Goal: Information Seeking & Learning: Learn about a topic

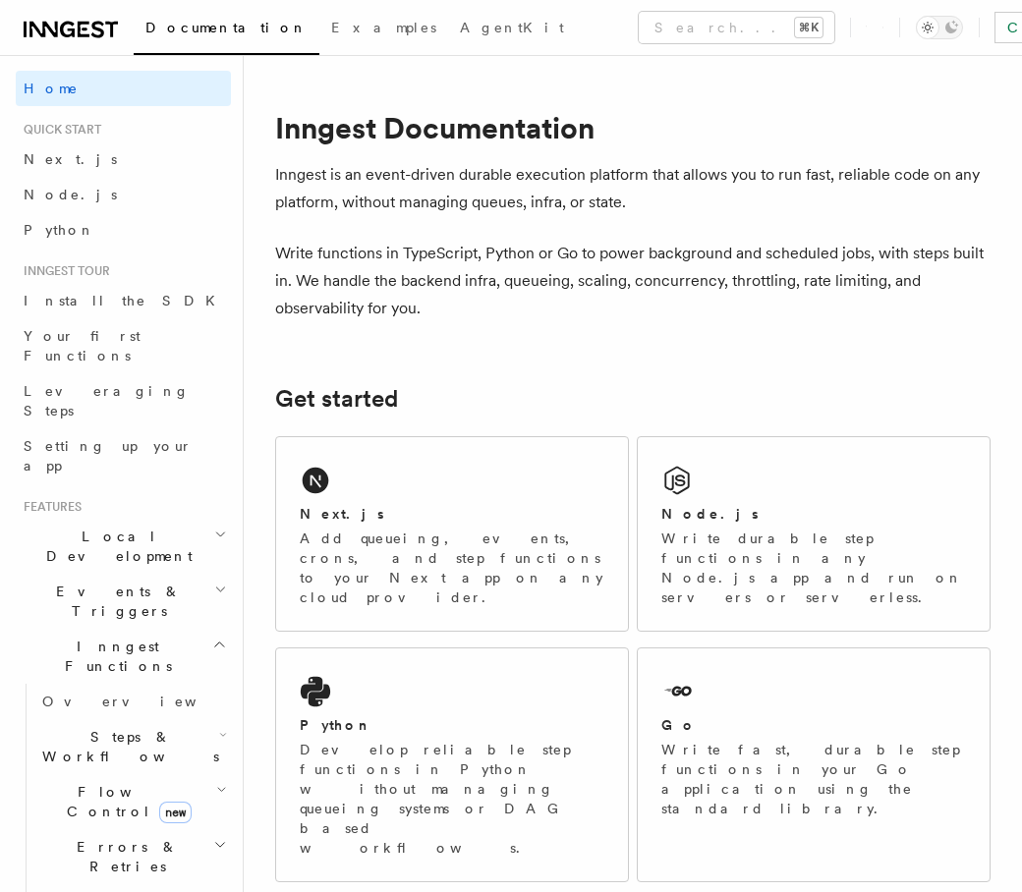
click at [369, 279] on p "Write functions in TypeScript, Python or Go to power background and scheduled j…" at bounding box center [633, 281] width 716 height 83
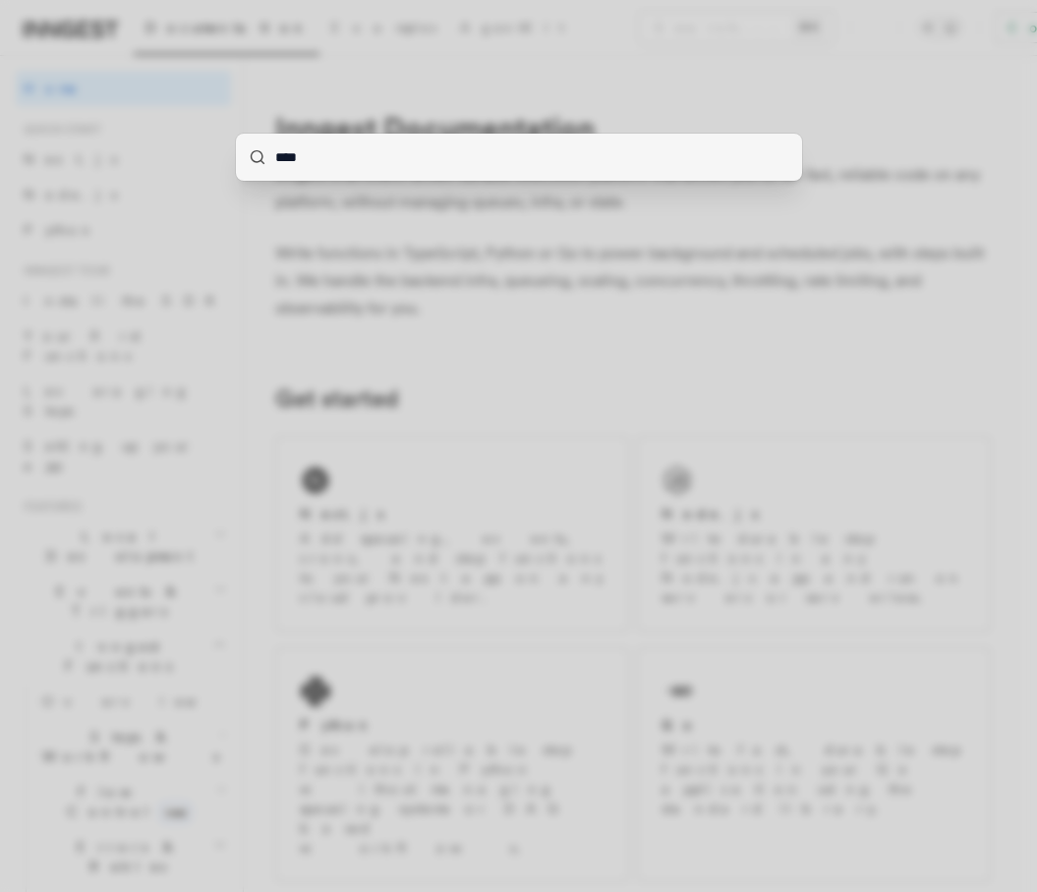
type input "*****"
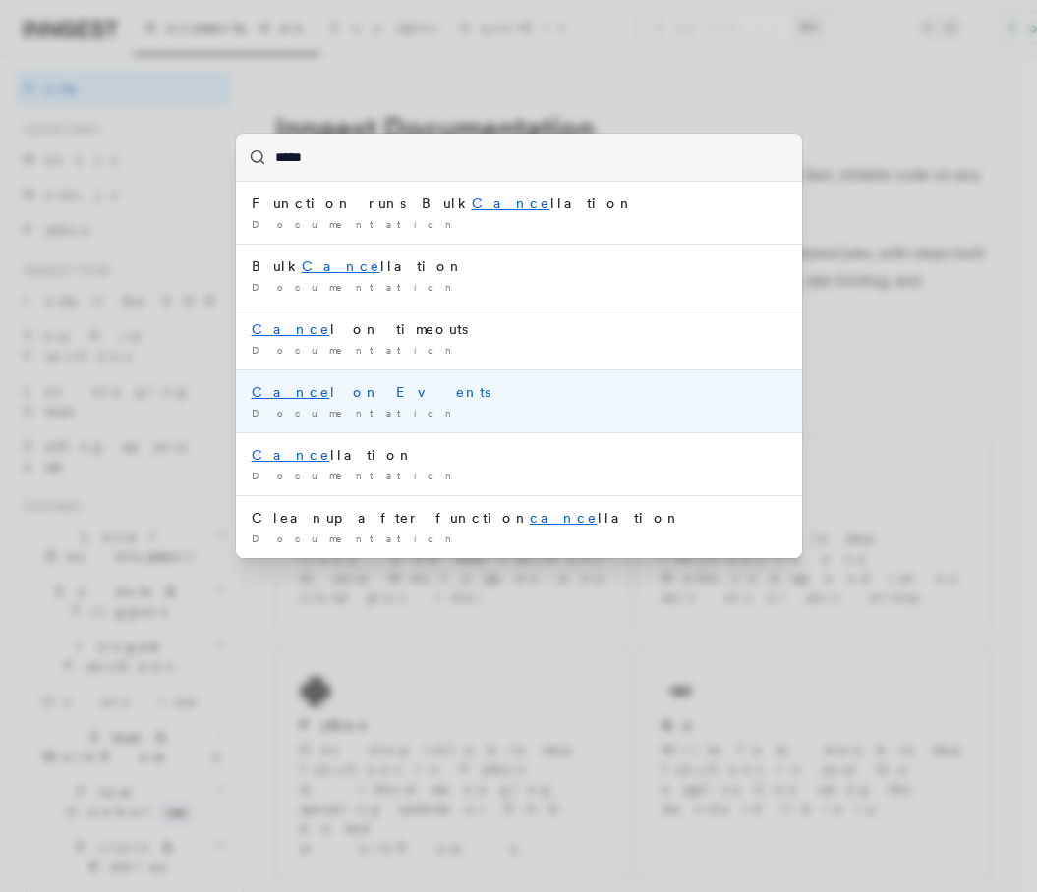
click at [430, 395] on div "Cance l on Events" at bounding box center [519, 392] width 535 height 20
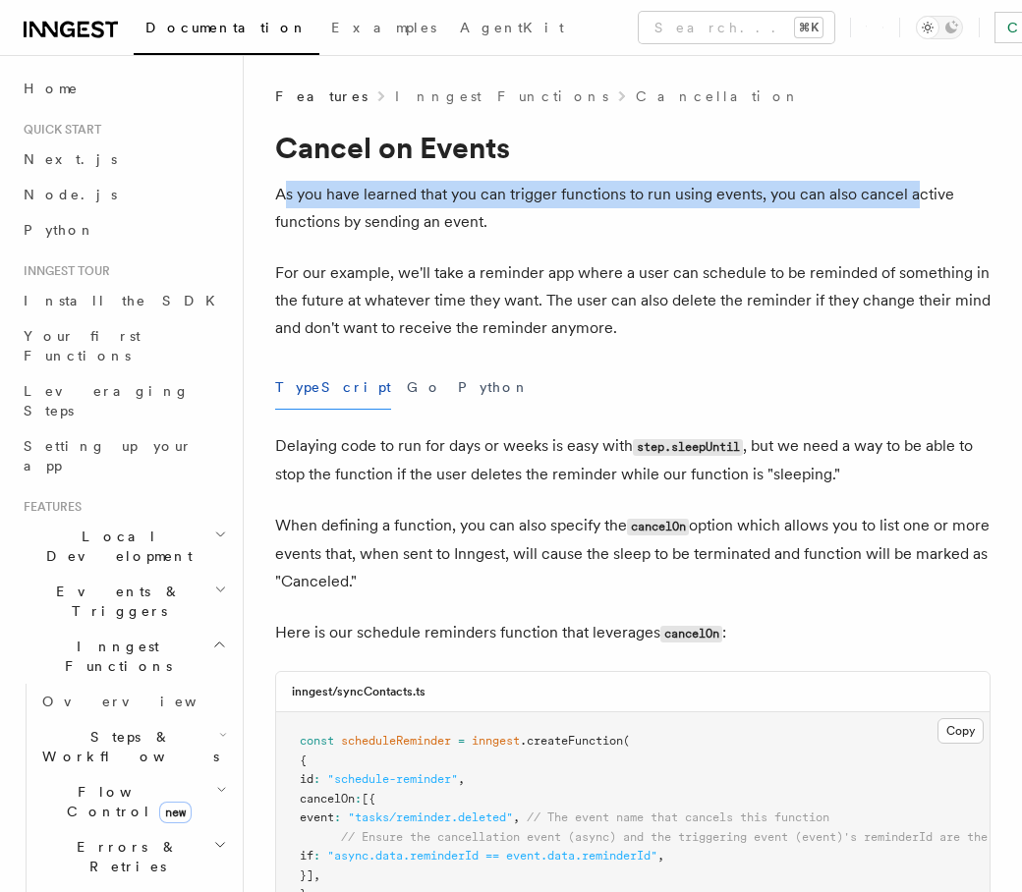
drag, startPoint x: 285, startPoint y: 202, endPoint x: 912, endPoint y: 205, distance: 627.1
click at [912, 205] on p "As you have learned that you can trigger functions to run using events, you can…" at bounding box center [633, 208] width 716 height 55
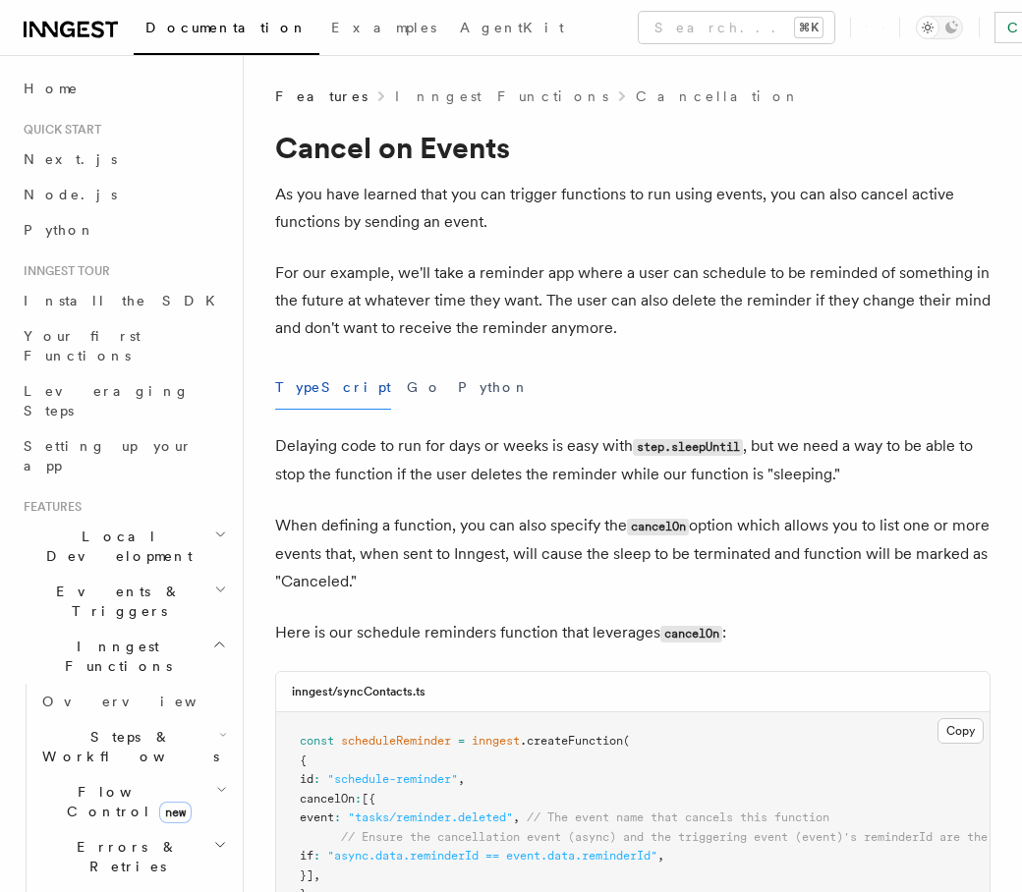
drag, startPoint x: 423, startPoint y: 195, endPoint x: 692, endPoint y: 195, distance: 269.3
click at [663, 195] on p "As you have learned that you can trigger functions to run using events, you can…" at bounding box center [633, 208] width 716 height 55
click at [692, 197] on p "As you have learned that you can trigger functions to run using events, you can…" at bounding box center [633, 208] width 716 height 55
drag, startPoint x: 378, startPoint y: 196, endPoint x: 621, endPoint y: 199, distance: 242.8
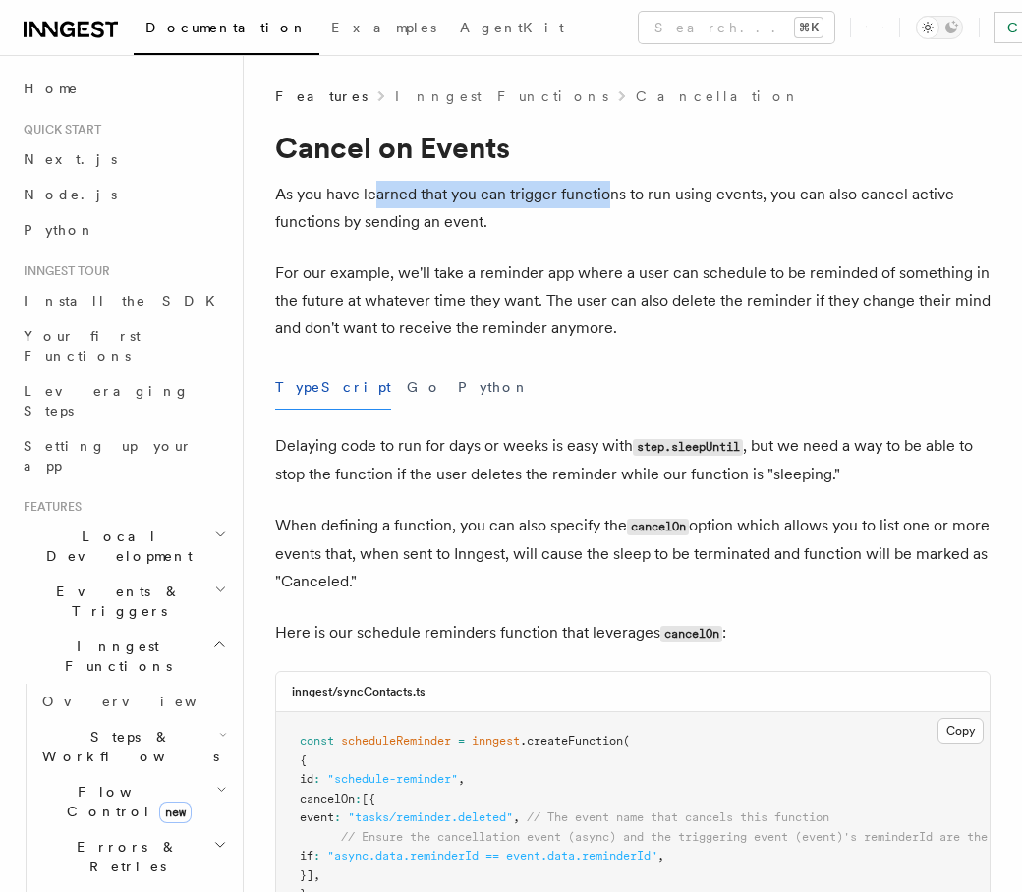
click at [604, 199] on p "As you have learned that you can trigger functions to run using events, you can…" at bounding box center [633, 208] width 716 height 55
click at [727, 196] on p "As you have learned that you can trigger functions to run using events, you can…" at bounding box center [633, 208] width 716 height 55
drag, startPoint x: 505, startPoint y: 199, endPoint x: 758, endPoint y: 195, distance: 252.6
click at [753, 195] on p "As you have learned that you can trigger functions to run using events, you can…" at bounding box center [633, 208] width 716 height 55
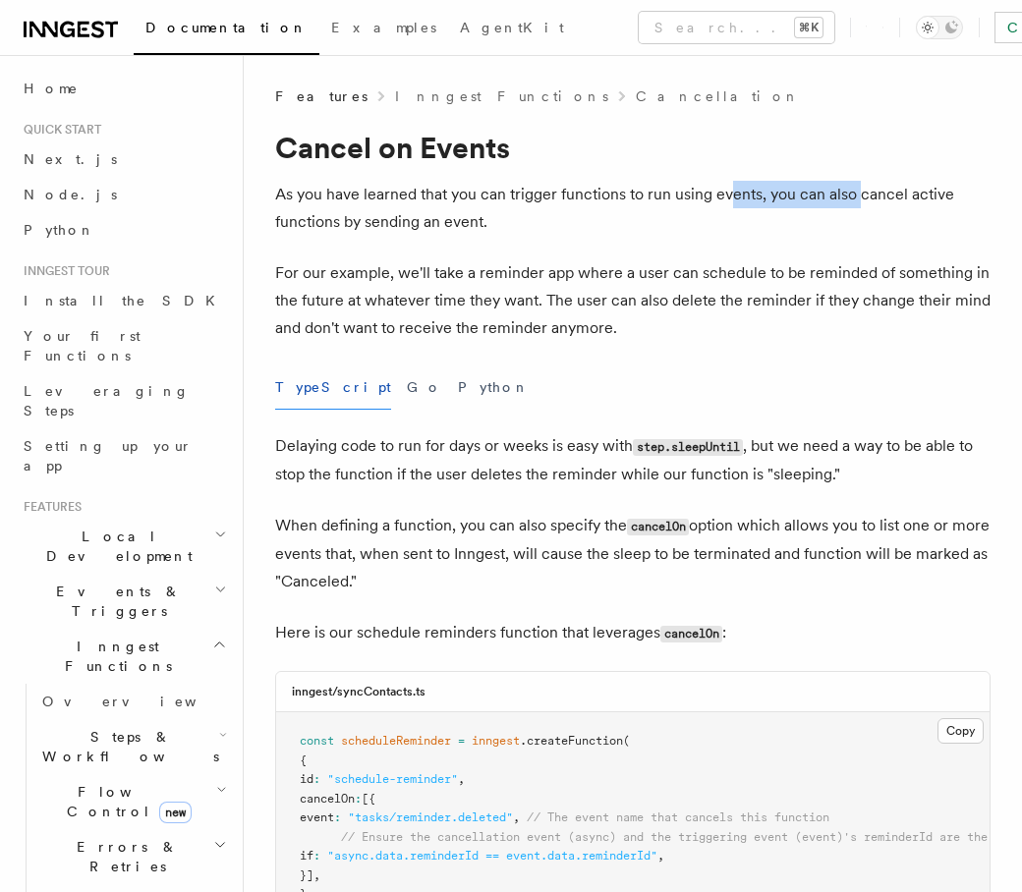
drag, startPoint x: 727, startPoint y: 201, endPoint x: 858, endPoint y: 208, distance: 131.0
click at [867, 198] on p "As you have learned that you can trigger functions to run using events, you can…" at bounding box center [633, 208] width 716 height 55
drag, startPoint x: 307, startPoint y: 226, endPoint x: 471, endPoint y: 224, distance: 164.2
click at [452, 221] on p "As you have learned that you can trigger functions to run using events, you can…" at bounding box center [633, 208] width 716 height 55
drag, startPoint x: 316, startPoint y: 221, endPoint x: 493, endPoint y: 227, distance: 177.0
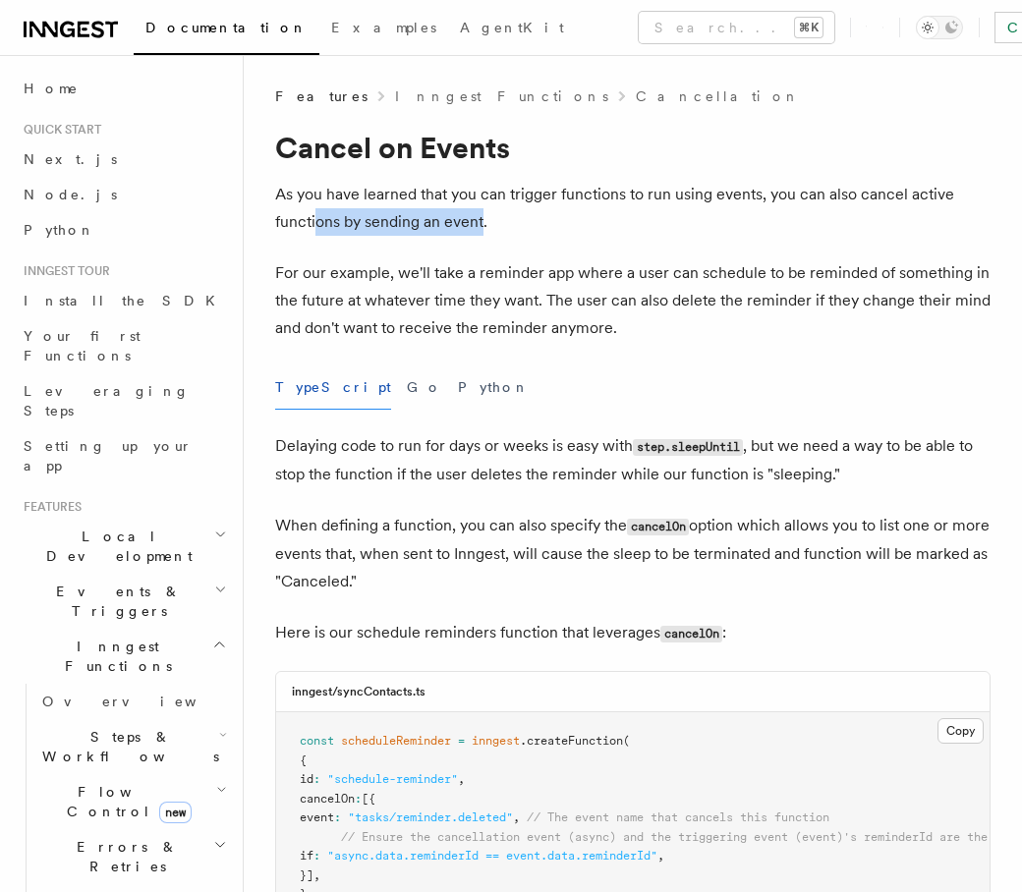
click at [480, 227] on p "As you have learned that you can trigger functions to run using events, you can…" at bounding box center [633, 208] width 716 height 55
drag, startPoint x: 332, startPoint y: 222, endPoint x: 502, endPoint y: 225, distance: 170.1
click at [473, 226] on p "As you have learned that you can trigger functions to run using events, you can…" at bounding box center [633, 208] width 716 height 55
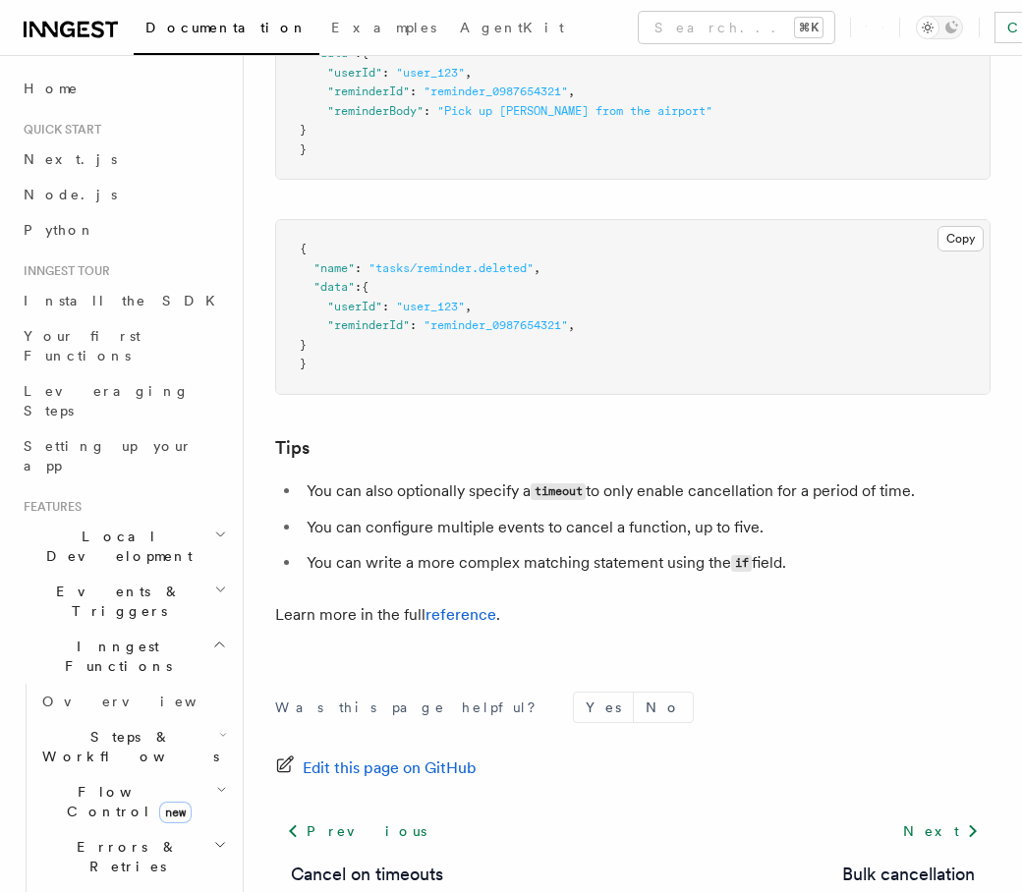
scroll to position [1490, 0]
click at [502, 550] on li "You can write a more complex matching statement using the if field." at bounding box center [646, 564] width 690 height 29
drag, startPoint x: 326, startPoint y: 484, endPoint x: 453, endPoint y: 484, distance: 126.8
click at [461, 479] on li "You can also optionally specify a timeout to only enable cancellation for a per…" at bounding box center [646, 493] width 690 height 29
drag, startPoint x: 326, startPoint y: 520, endPoint x: 543, endPoint y: 513, distance: 216.3
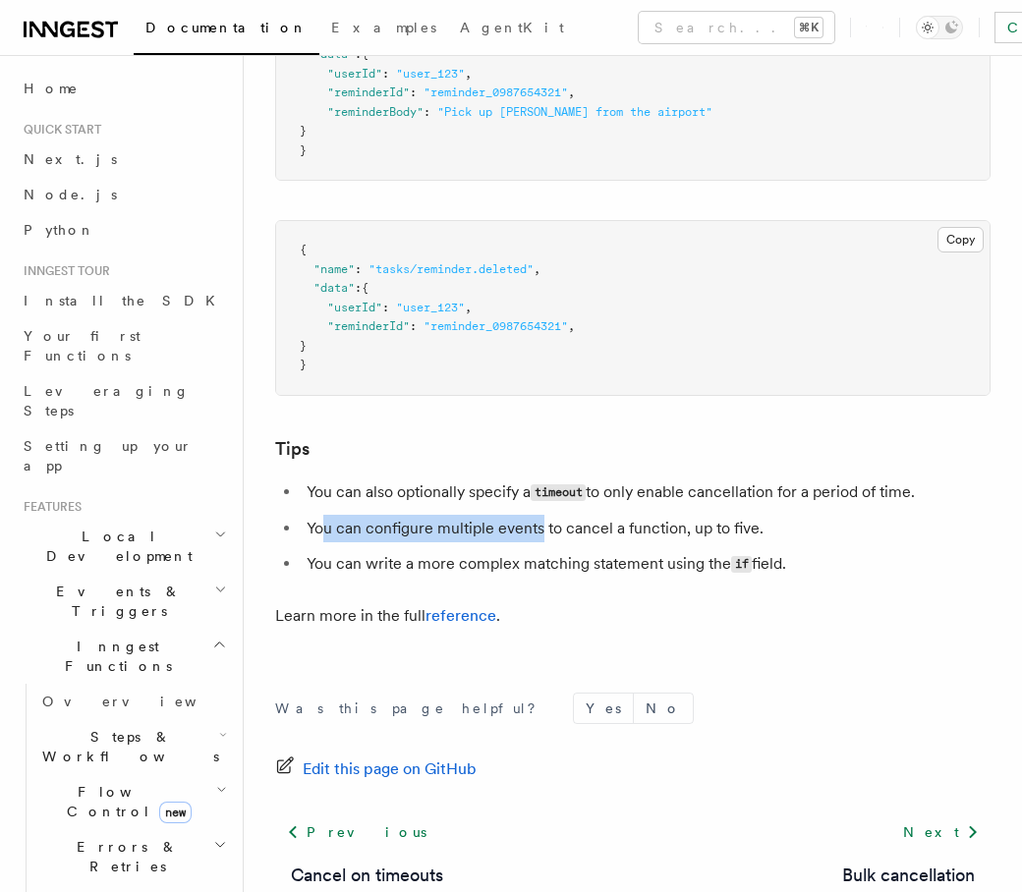
click at [543, 515] on li "You can configure multiple events to cancel a function, up to five." at bounding box center [646, 529] width 690 height 28
click at [570, 517] on li "You can configure multiple events to cancel a function, up to five." at bounding box center [646, 529] width 690 height 28
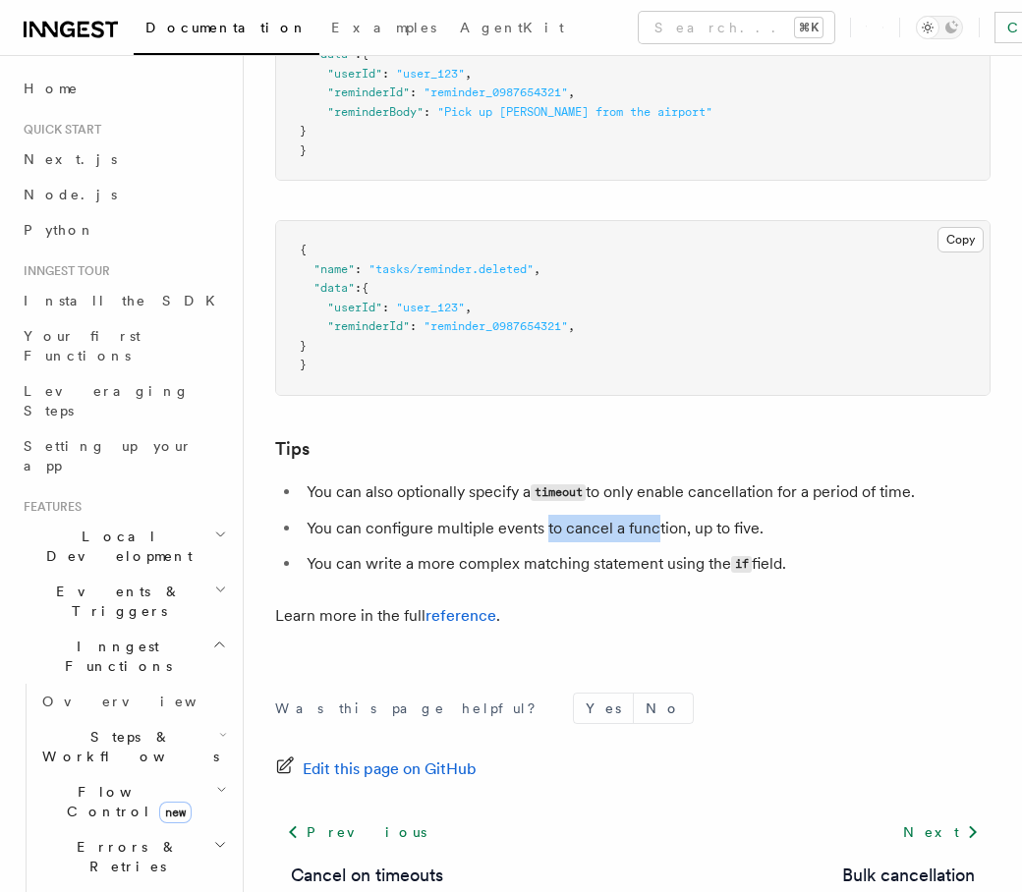
drag, startPoint x: 654, startPoint y: 521, endPoint x: 534, endPoint y: 515, distance: 120.1
click at [534, 515] on li "You can configure multiple events to cancel a function, up to five." at bounding box center [646, 529] width 690 height 28
click at [369, 522] on li "You can configure multiple events to cancel a function, up to five." at bounding box center [646, 529] width 690 height 28
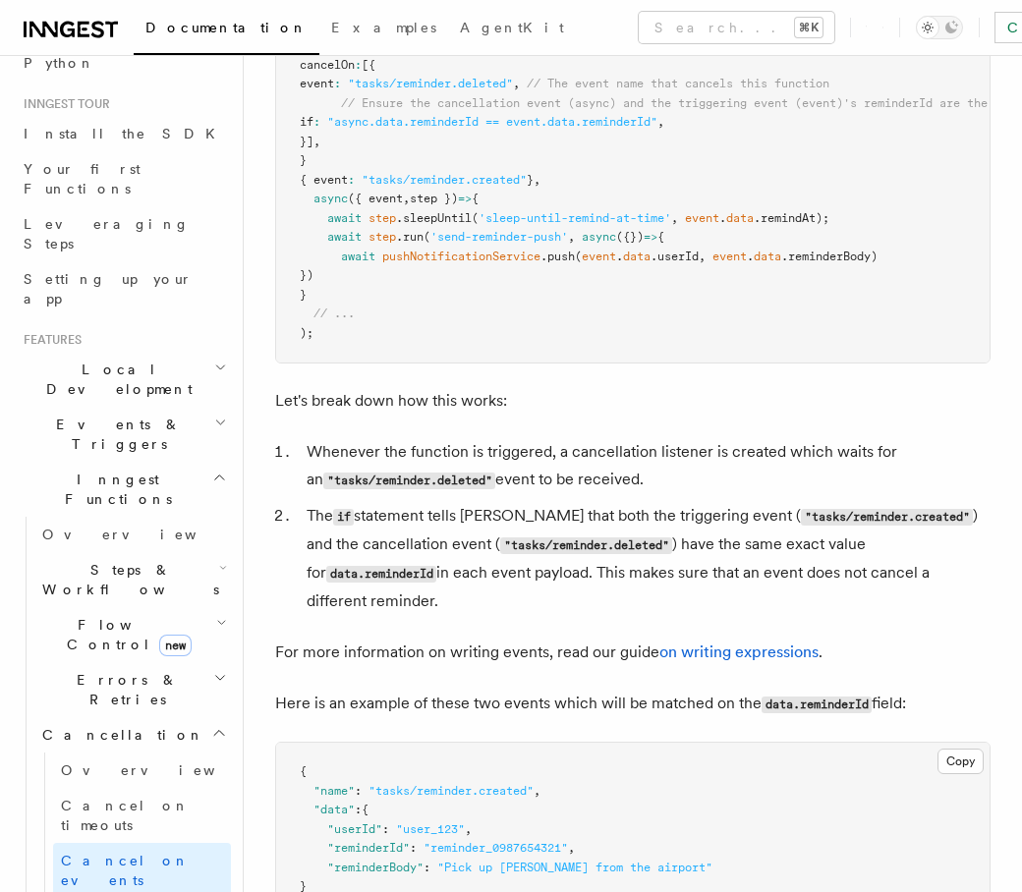
scroll to position [201, 0]
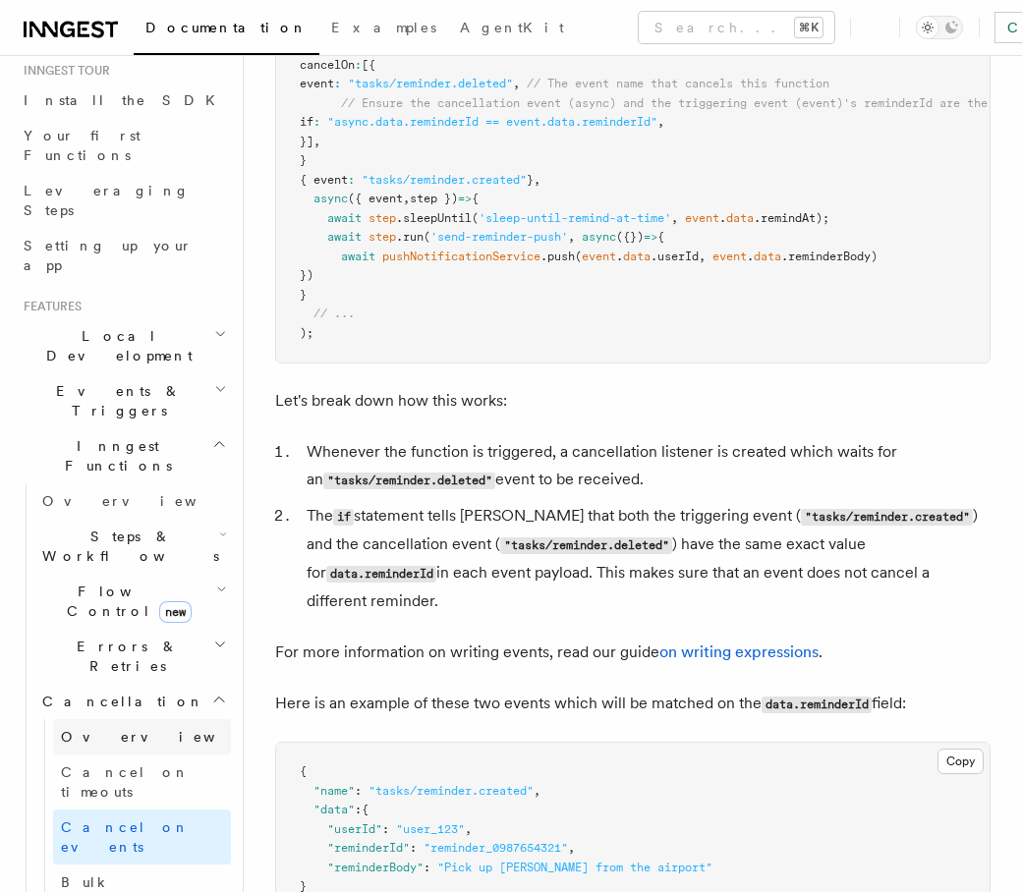
click at [150, 719] on link "Overview" at bounding box center [142, 736] width 178 height 35
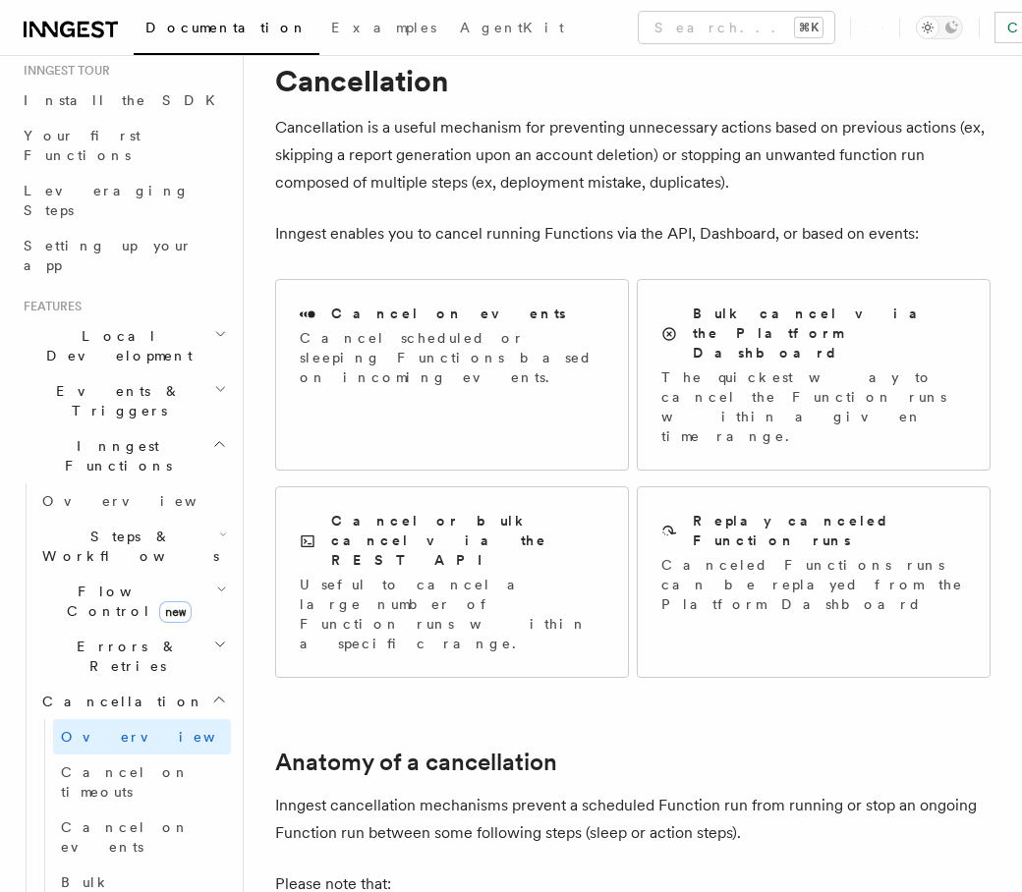
scroll to position [63, 0]
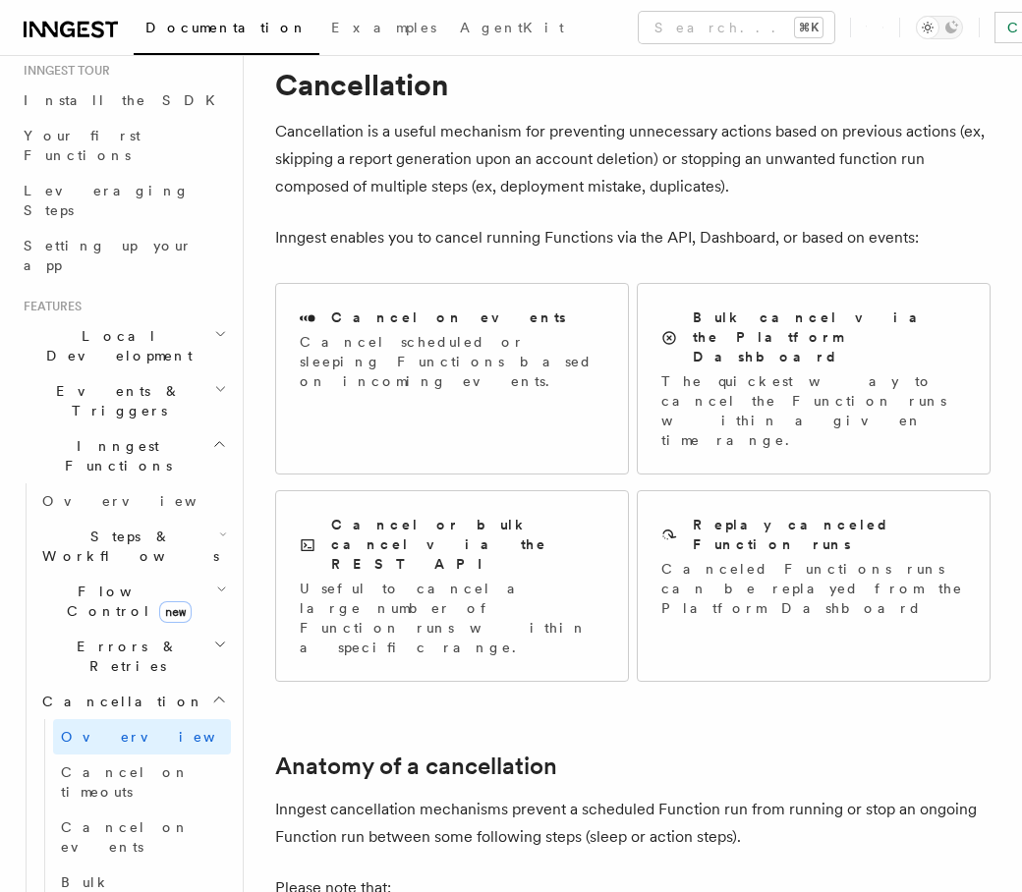
click at [550, 796] on p "Inngest cancellation mechanisms prevent a scheduled Function run from running o…" at bounding box center [633, 823] width 716 height 55
click at [479, 234] on p "Inngest enables you to cancel running Functions via the API, Dashboard, or base…" at bounding box center [633, 238] width 716 height 28
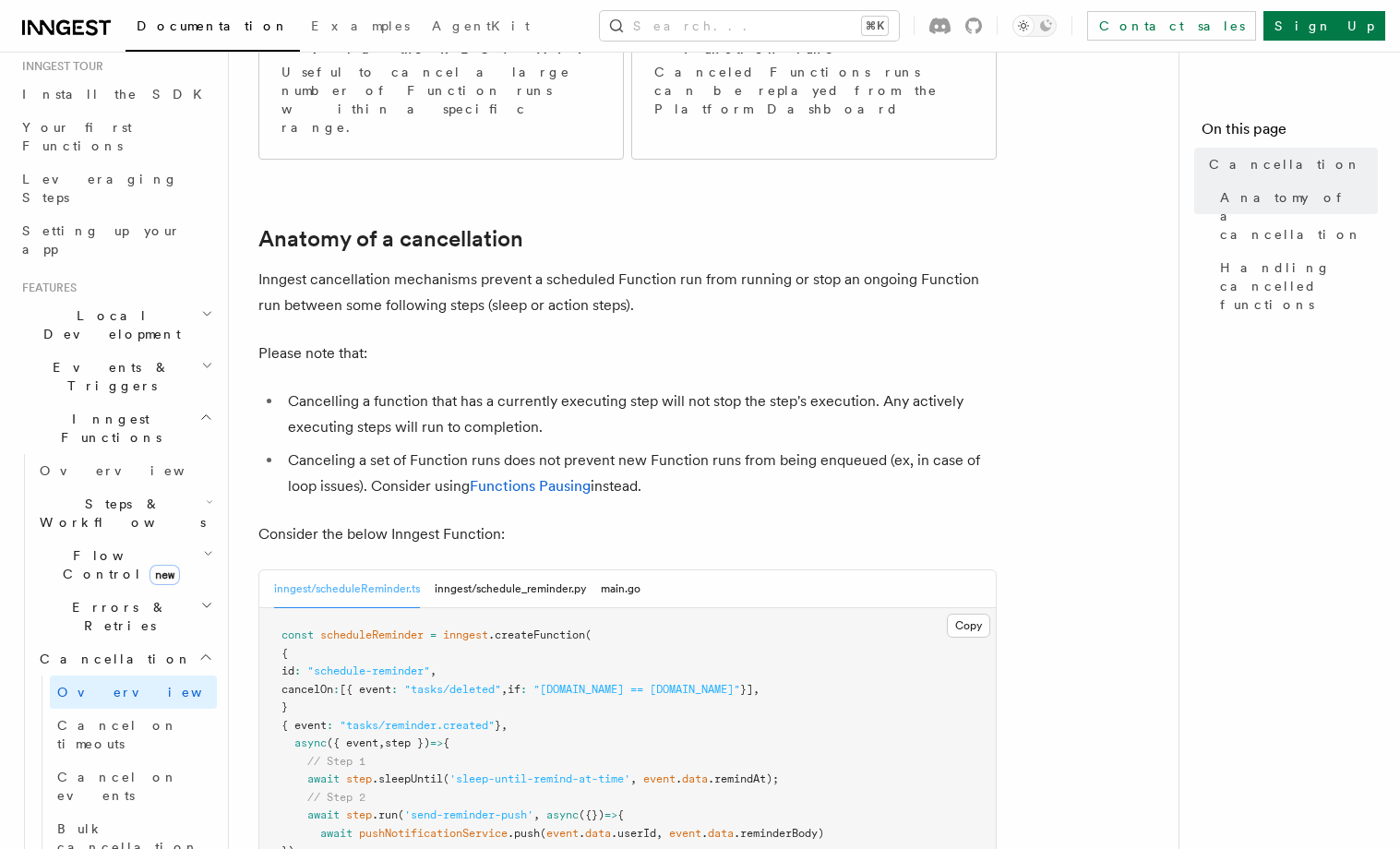
scroll to position [504, 0]
drag, startPoint x: 311, startPoint y: 288, endPoint x: 668, endPoint y: 291, distance: 357.0
click at [668, 388] on li "Cancelling a function that has a currently executing step will not stop the ste…" at bounding box center [639, 413] width 715 height 52
click at [746, 388] on li "Cancelling a function that has a currently executing step will not stop the ste…" at bounding box center [639, 413] width 715 height 52
drag, startPoint x: 304, startPoint y: 318, endPoint x: 478, endPoint y: 319, distance: 174.0
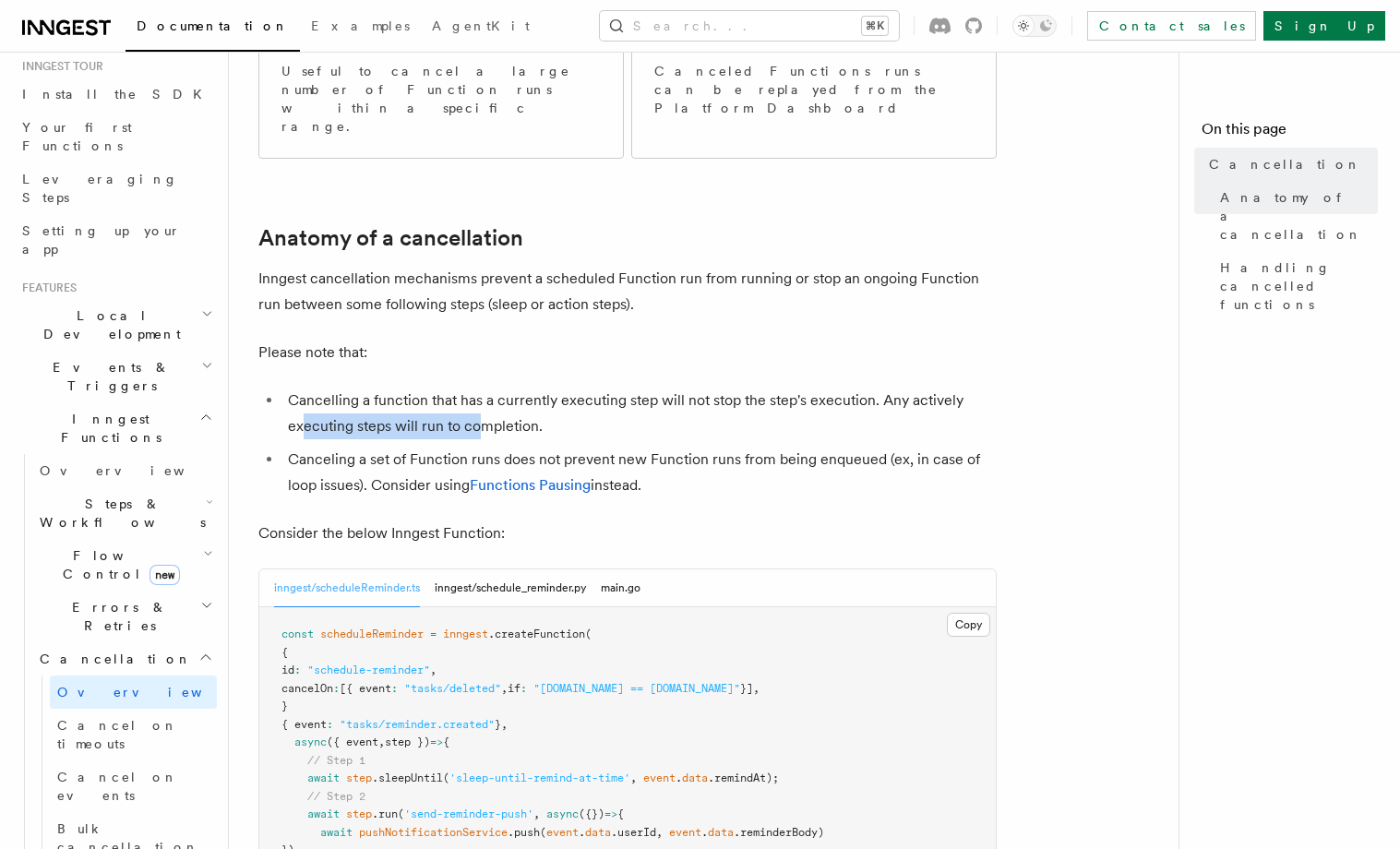
click at [478, 388] on li "Cancelling a function that has a currently executing step will not stop the ste…" at bounding box center [639, 413] width 715 height 52
click at [575, 388] on li "Cancelling a function that has a currently executing step will not stop the ste…" at bounding box center [639, 413] width 715 height 52
drag, startPoint x: 308, startPoint y: 351, endPoint x: 562, endPoint y: 349, distance: 254.0
click at [558, 447] on li "Canceling a set of Function runs does not prevent new Function runs from being …" at bounding box center [639, 472] width 715 height 52
click at [679, 447] on li "Canceling a set of Function runs does not prevent new Function runs from being …" at bounding box center [639, 472] width 715 height 52
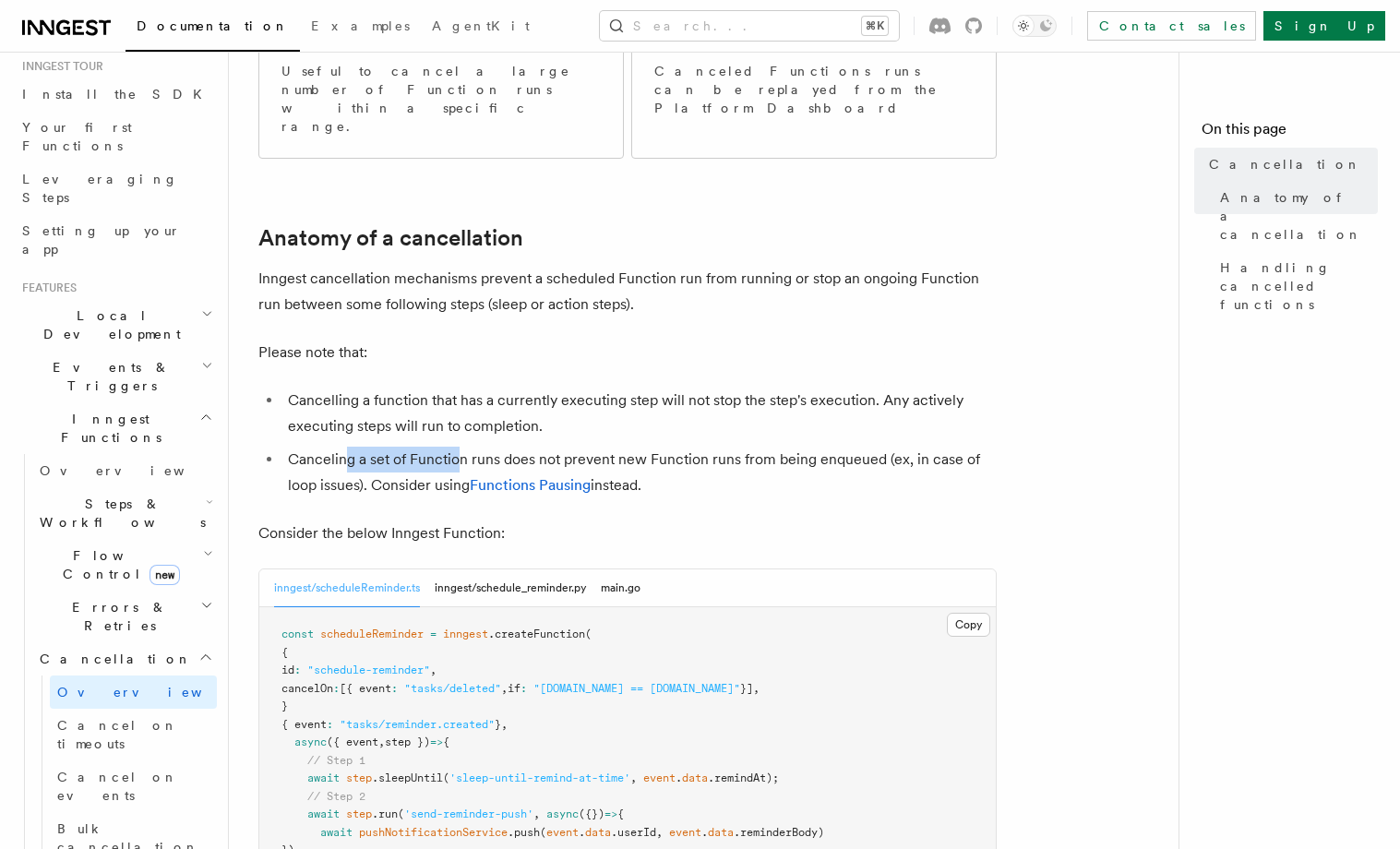
drag, startPoint x: 345, startPoint y: 352, endPoint x: 522, endPoint y: 351, distance: 177.0
click at [468, 447] on li "Canceling a set of Function runs does not prevent new Function runs from being …" at bounding box center [639, 472] width 715 height 52
click at [371, 447] on li "Canceling a set of Function runs does not prevent new Function runs from being …" at bounding box center [639, 472] width 715 height 52
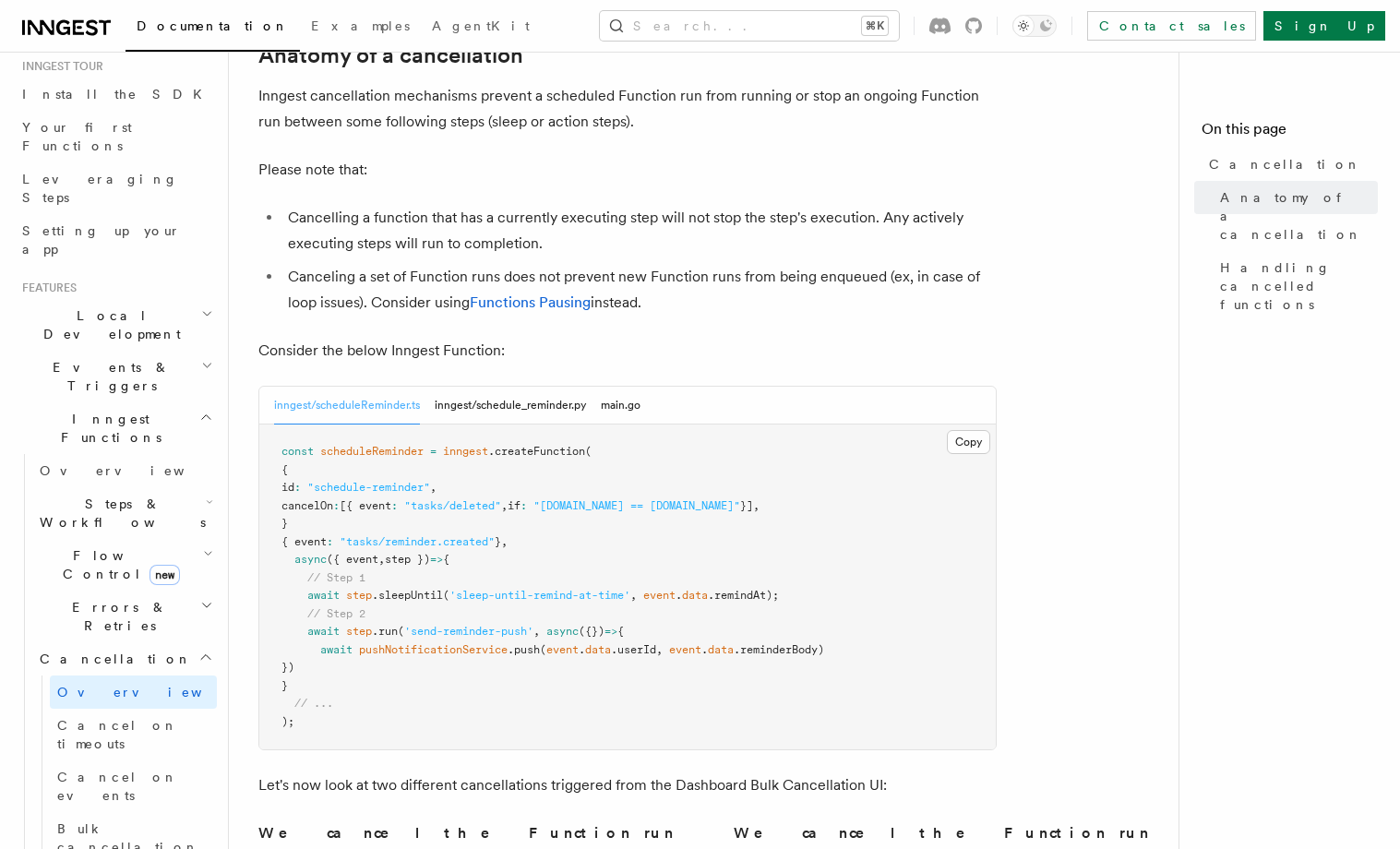
scroll to position [688, 0]
click at [676, 502] on pre "const scheduleReminder = inngest .createFunction ( { id : "schedule-reminder" ,…" at bounding box center [627, 585] width 736 height 325
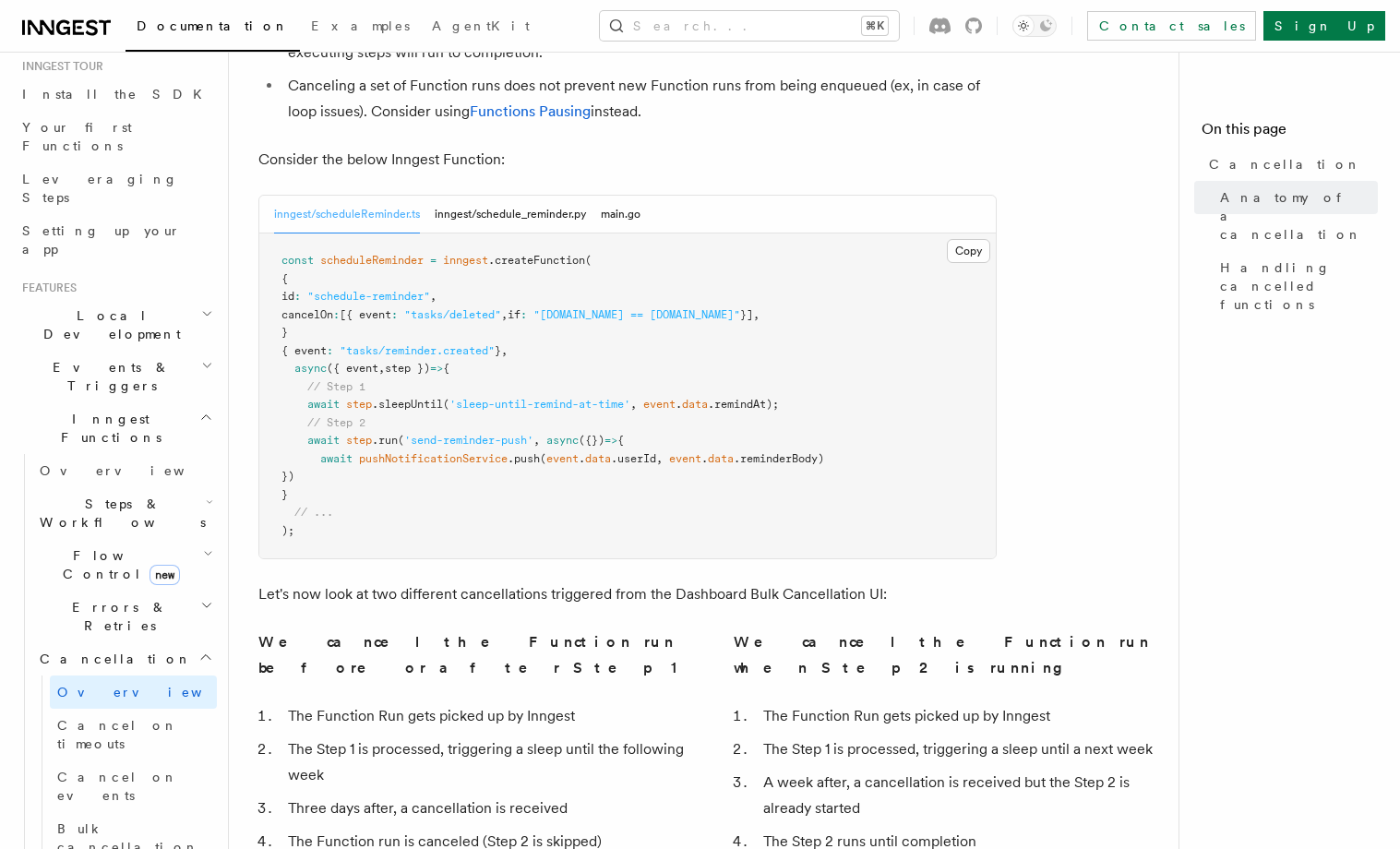
scroll to position [880, 0]
click at [363, 631] on strong "We cancel the Function run before or after Step 1" at bounding box center [468, 653] width 420 height 43
drag, startPoint x: 287, startPoint y: 521, endPoint x: 455, endPoint y: 530, distance: 168.2
click at [455, 631] on strong "We cancel the Function run before or after Step 1" at bounding box center [468, 653] width 420 height 43
drag, startPoint x: 455, startPoint y: 530, endPoint x: 463, endPoint y: 535, distance: 9.4
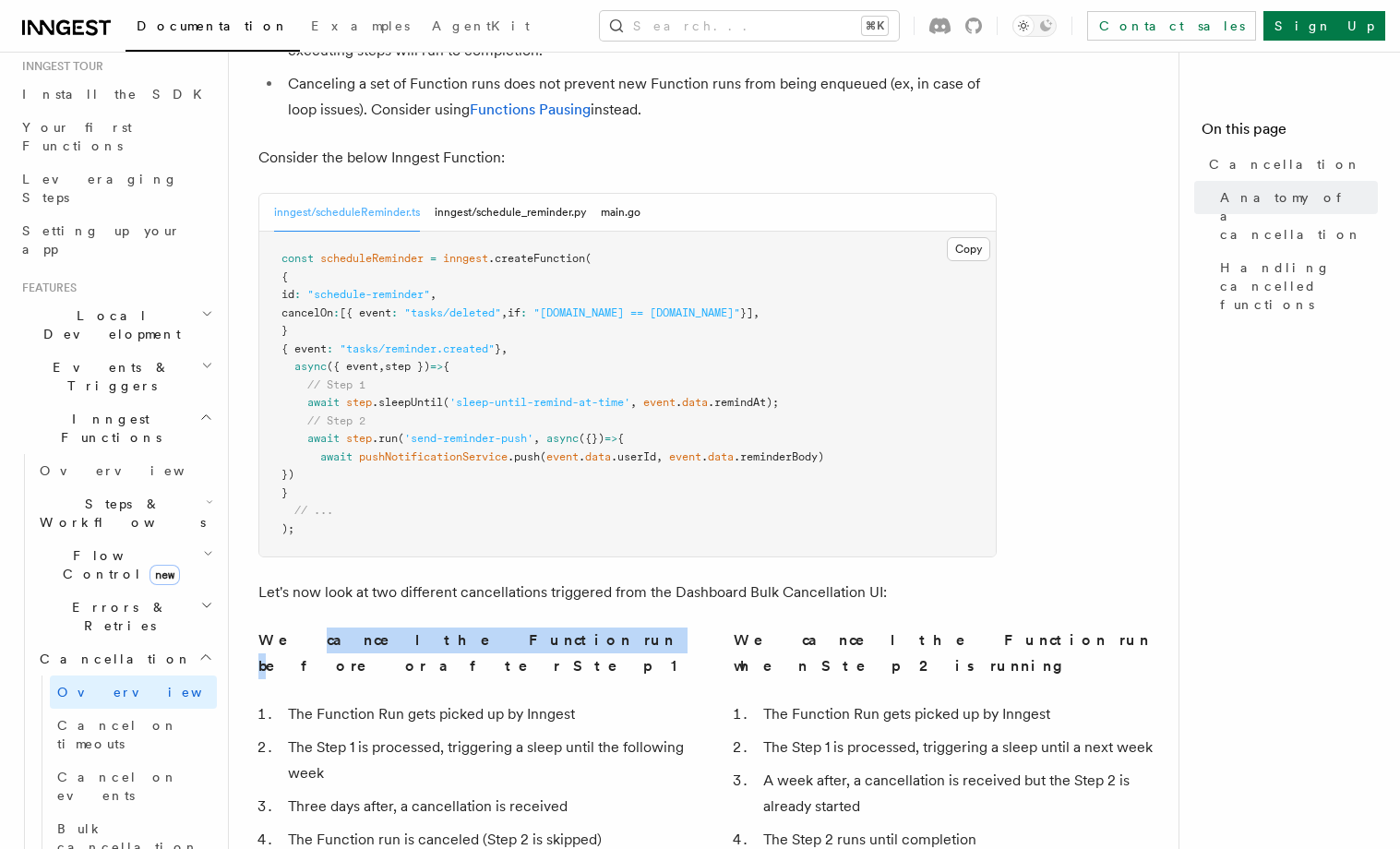
click at [455, 631] on strong "We cancel the Function run before or after Step 1" at bounding box center [468, 653] width 420 height 43
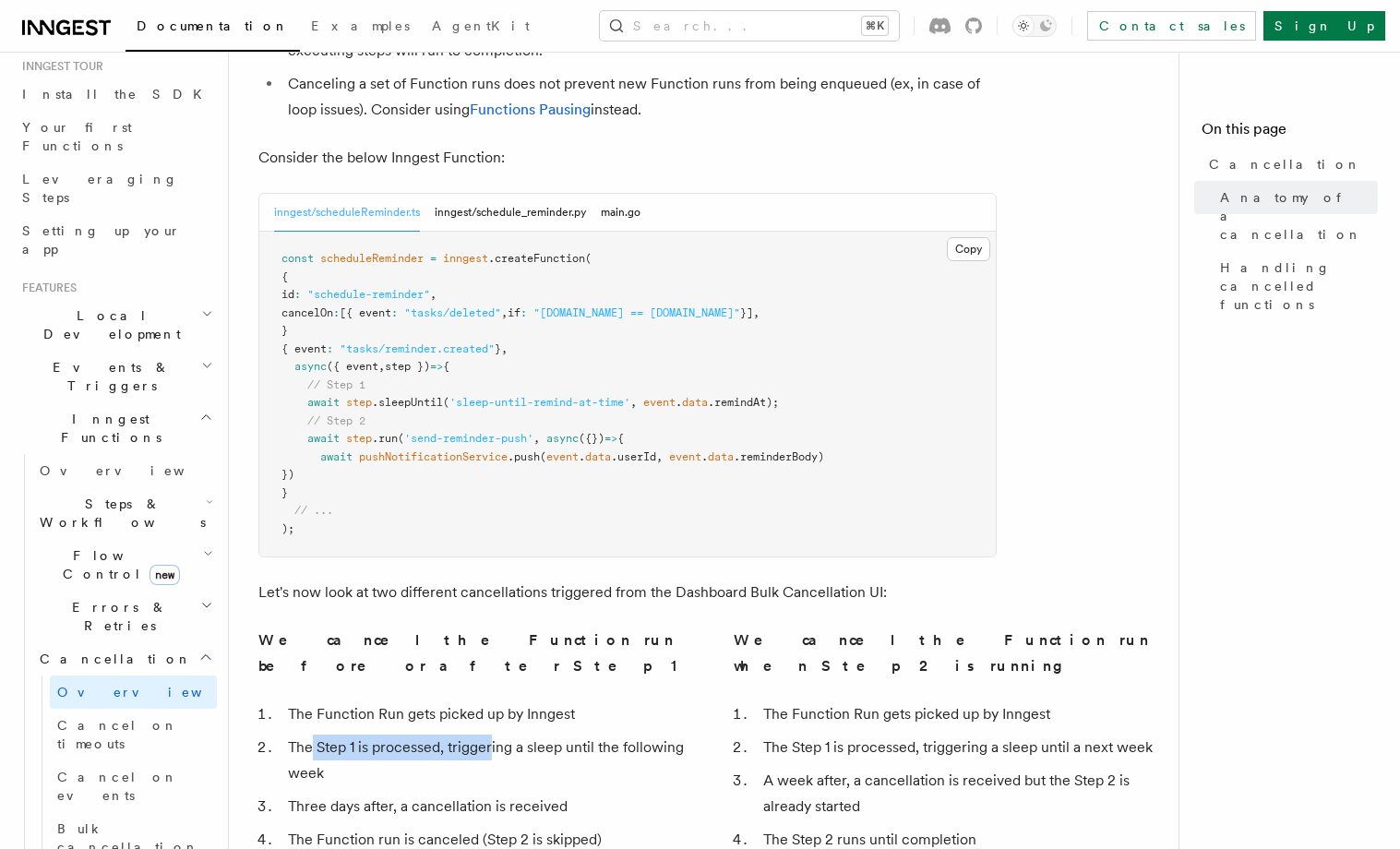
drag, startPoint x: 313, startPoint y: 612, endPoint x: 496, endPoint y: 619, distance: 183.1
click at [493, 734] on li "The Step 1 is processed, triggering a sleep until the following week" at bounding box center [485, 760] width 407 height 52
click at [548, 734] on li "The Step 1 is processed, triggering a sleep until the following week" at bounding box center [485, 760] width 407 height 52
drag, startPoint x: 481, startPoint y: 610, endPoint x: 587, endPoint y: 615, distance: 106.1
click at [587, 734] on li "The Step 1 is processed, triggering a sleep until the following week" at bounding box center [485, 760] width 407 height 52
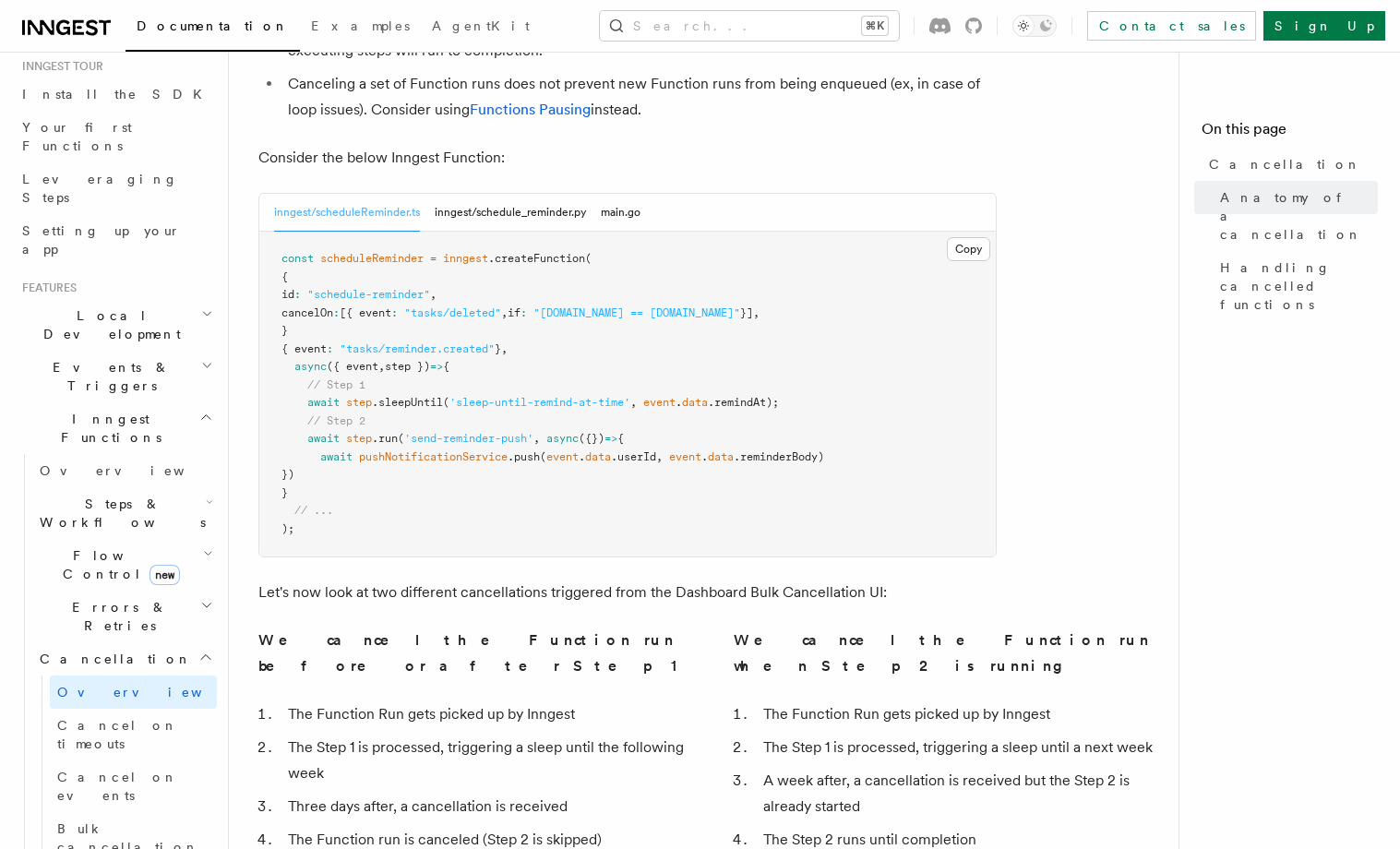
click at [619, 734] on li "The Step 1 is processed, triggering a sleep until the following week" at bounding box center [485, 760] width 407 height 52
drag, startPoint x: 290, startPoint y: 633, endPoint x: 362, endPoint y: 637, distance: 72.1
click at [326, 734] on li "The Step 1 is processed, triggering a sleep until the following week" at bounding box center [485, 760] width 407 height 52
drag, startPoint x: 309, startPoint y: 672, endPoint x: 373, endPoint y: 676, distance: 64.1
click at [351, 794] on li "Three days after, a cancellation is received" at bounding box center [485, 807] width 407 height 26
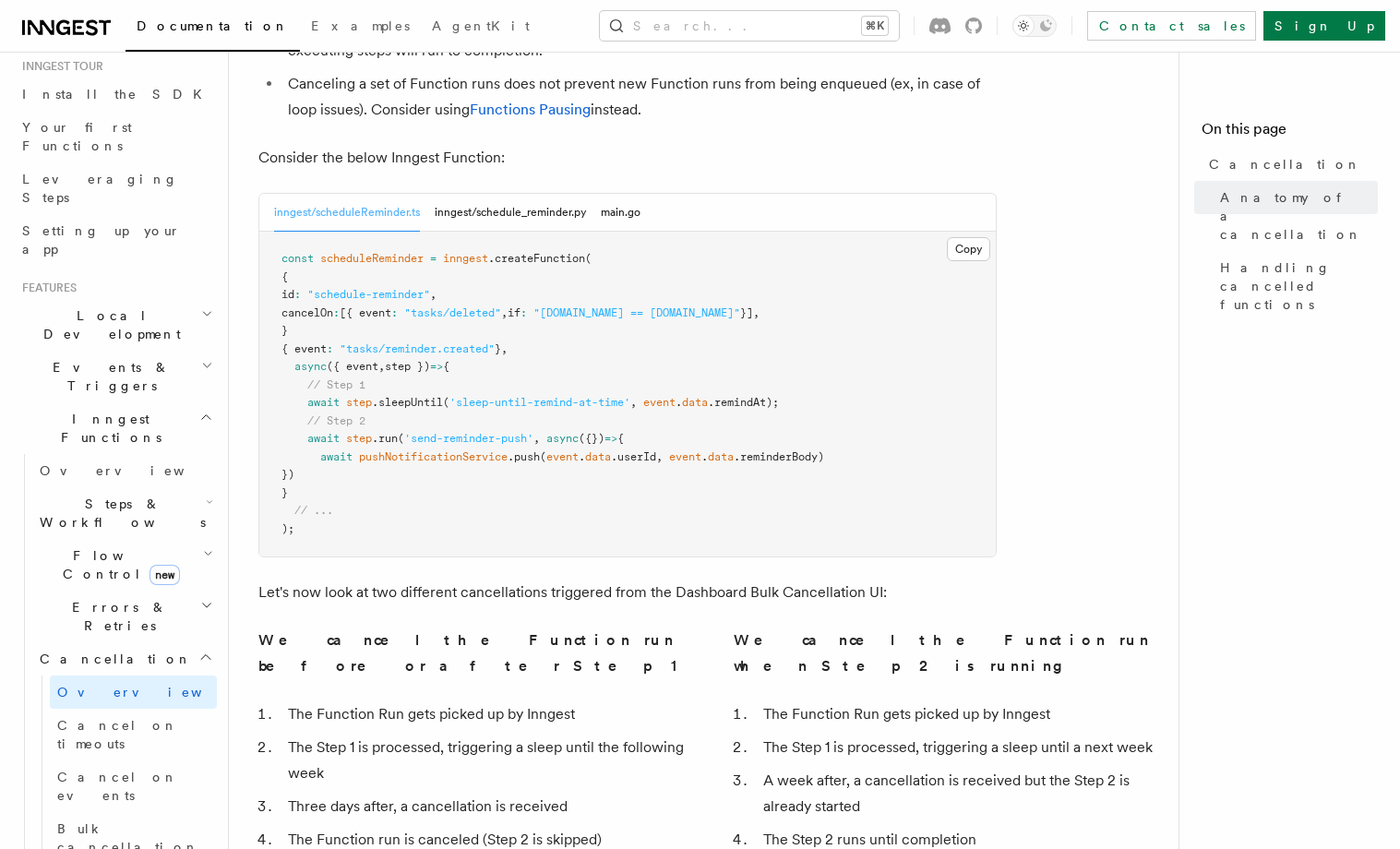
click at [432, 794] on li "Three days after, a cancellation is received" at bounding box center [485, 807] width 407 height 26
drag, startPoint x: 425, startPoint y: 671, endPoint x: 515, endPoint y: 685, distance: 91.1
click at [509, 702] on ol "The Function Run gets picked up by Inngest The Step 1 is processed, triggering …" at bounding box center [473, 777] width 431 height 151
drag, startPoint x: 309, startPoint y: 705, endPoint x: 491, endPoint y: 697, distance: 182.2
click at [482, 827] on li "The Function run is canceled (Step 2 is skipped)" at bounding box center [485, 841] width 407 height 26
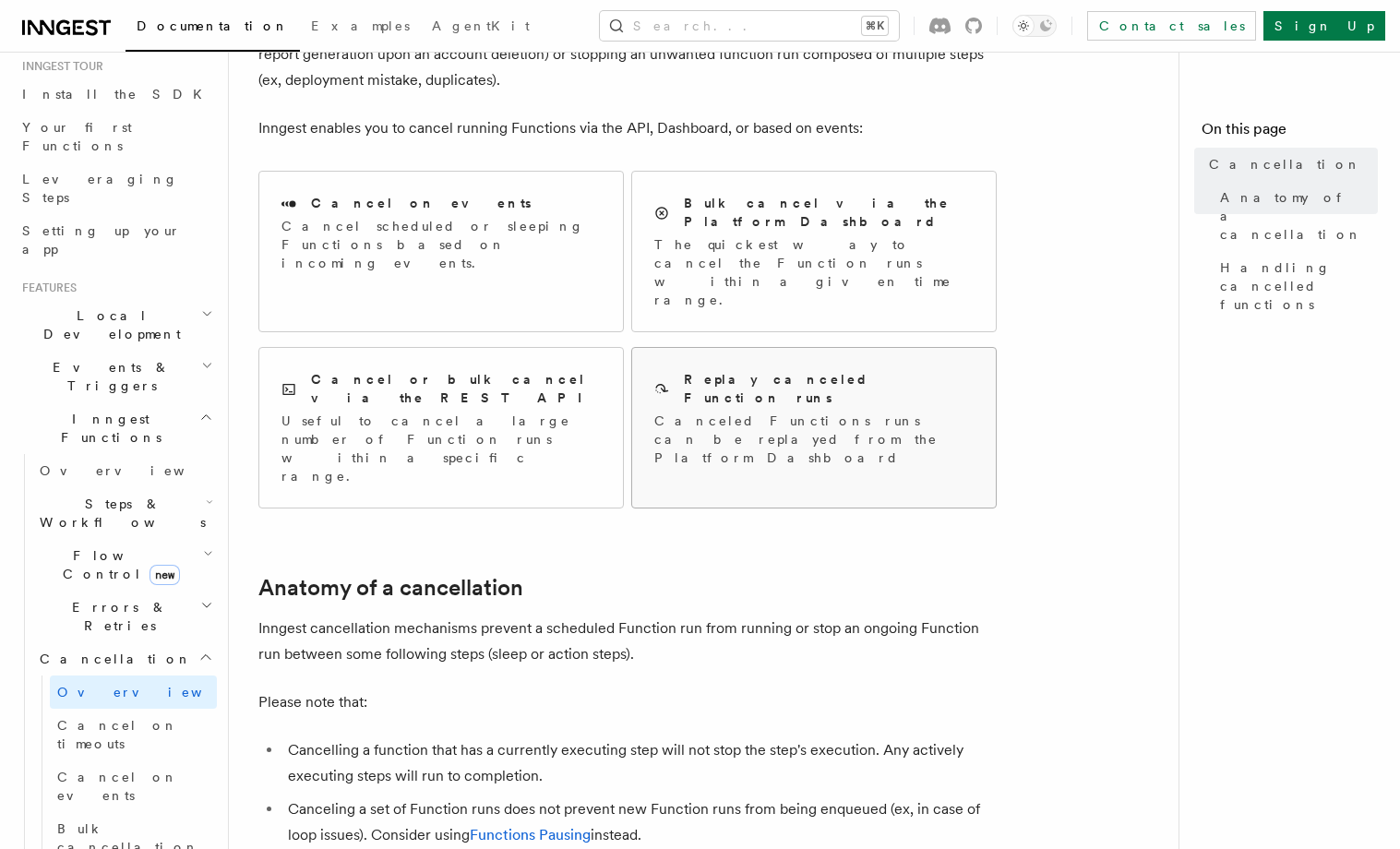
scroll to position [0, 0]
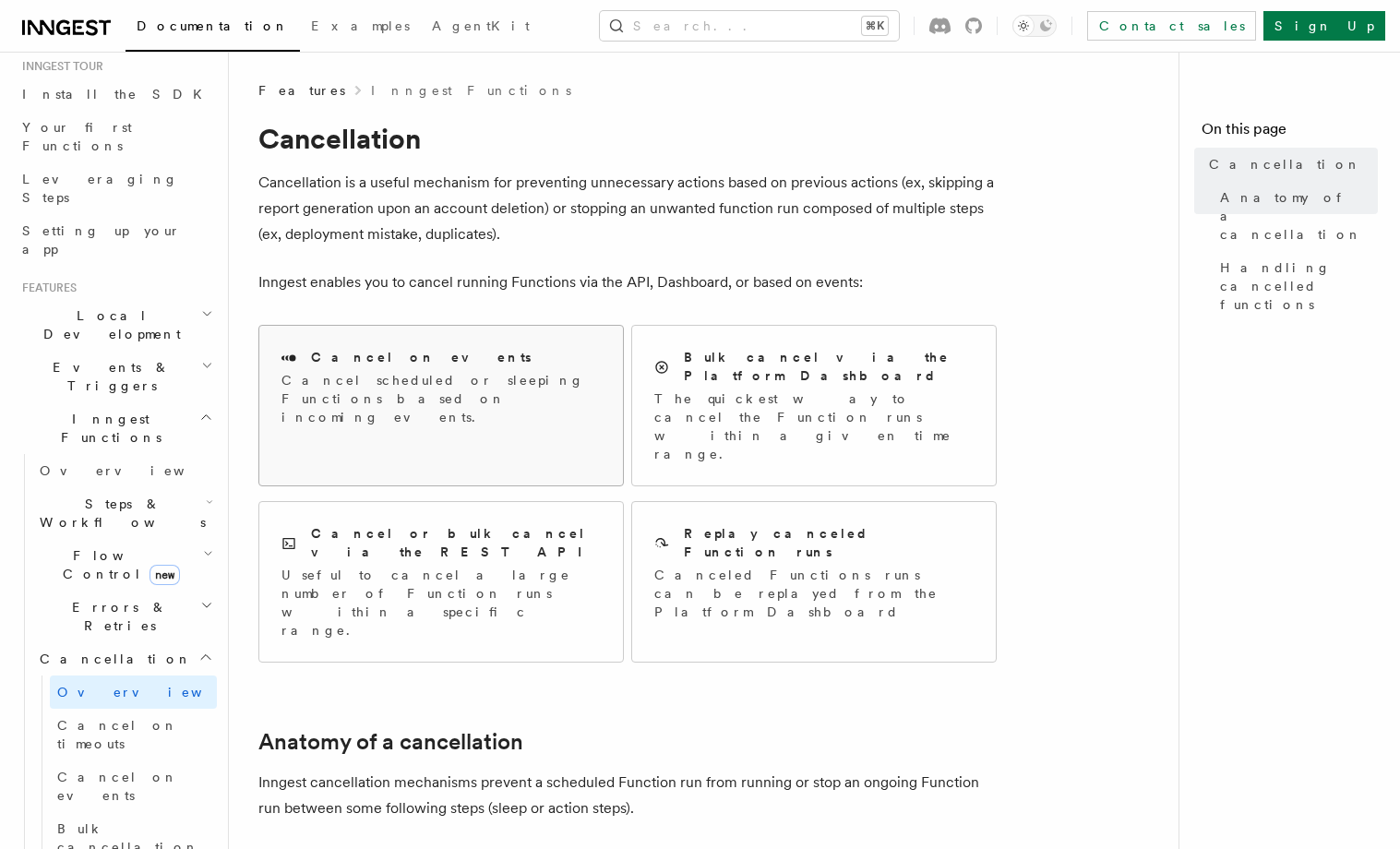
click at [520, 364] on div "Cancel on events" at bounding box center [441, 358] width 319 height 20
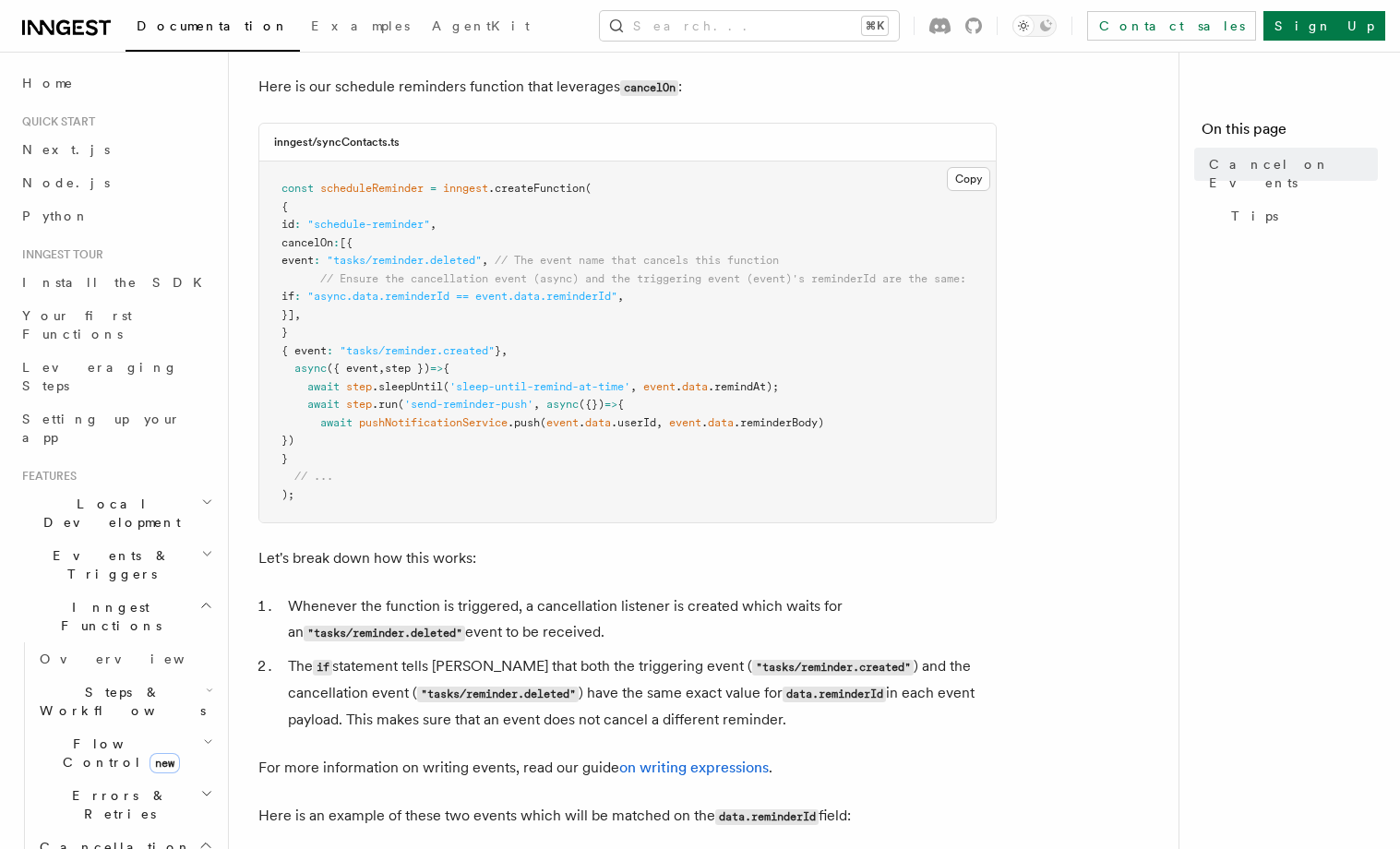
scroll to position [484, 0]
click at [429, 503] on pre "const scheduleReminder = inngest .createFunction ( { id : "schedule-reminder" ,…" at bounding box center [627, 340] width 736 height 361
click at [427, 502] on pre "const scheduleReminder = inngest .createFunction ( { id : "schedule-reminder" ,…" at bounding box center [627, 340] width 736 height 361
click at [414, 497] on pre "const scheduleReminder = inngest .createFunction ( { id : "schedule-reminder" ,…" at bounding box center [627, 340] width 736 height 361
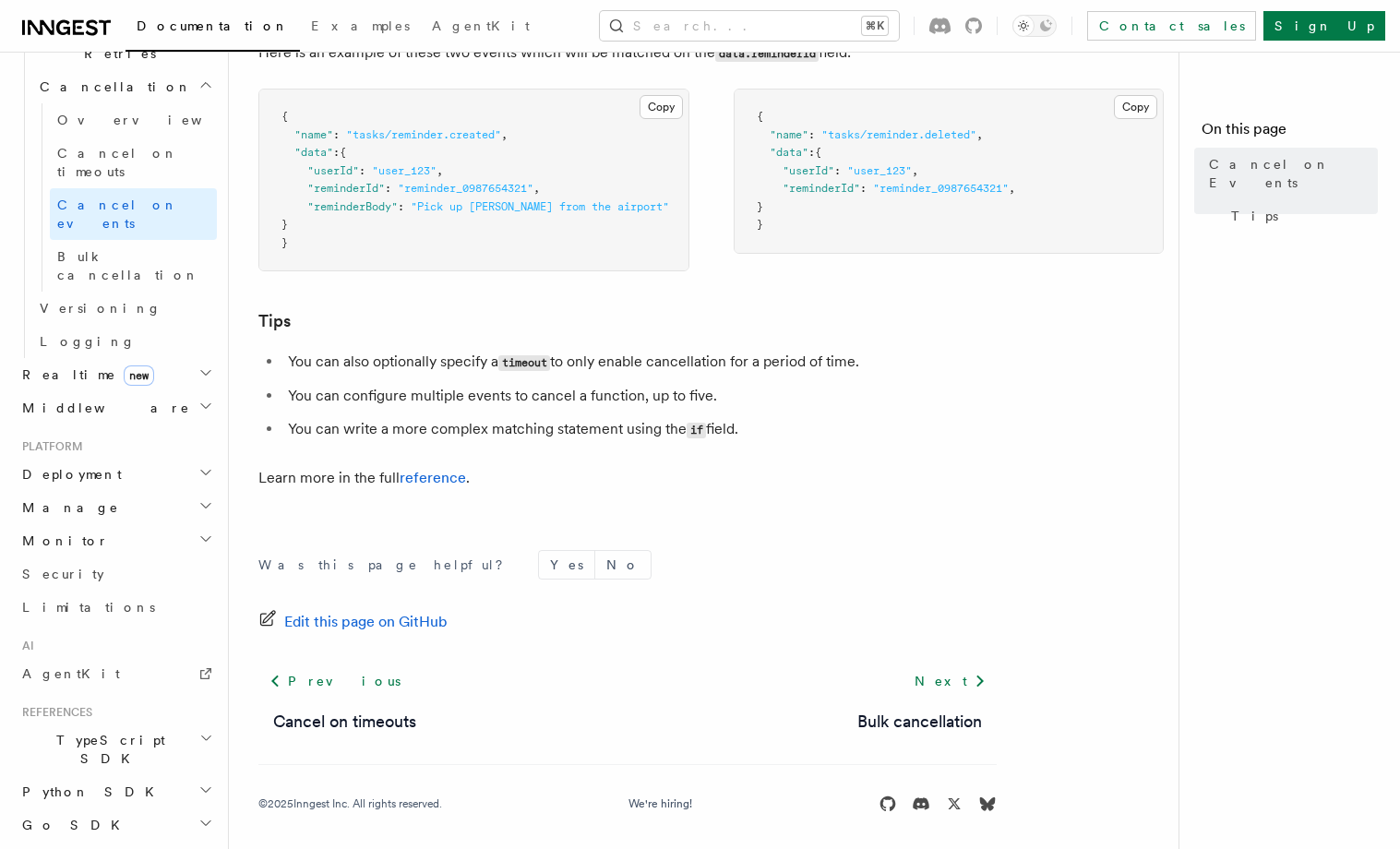
scroll to position [1241, 0]
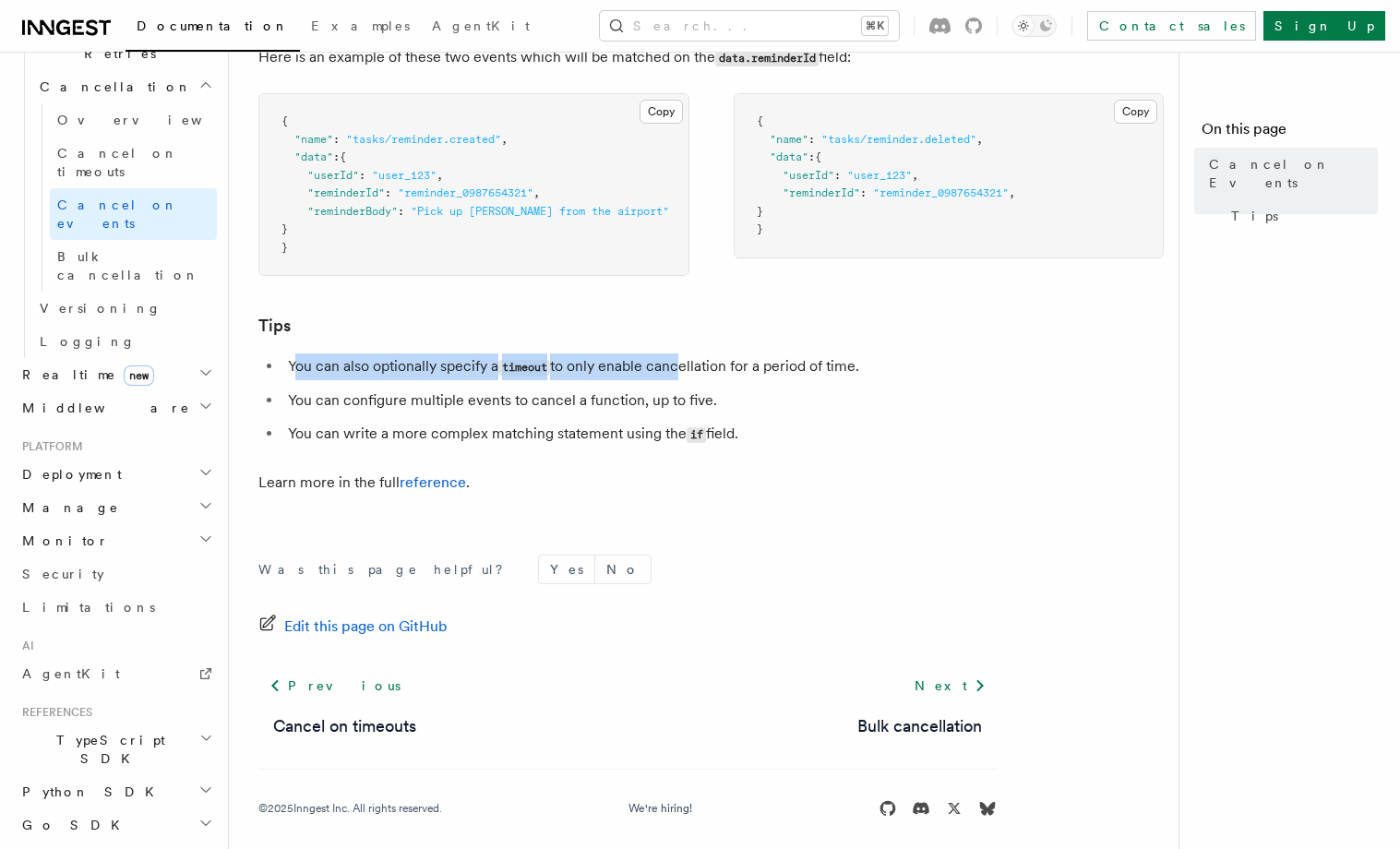
drag, startPoint x: 293, startPoint y: 388, endPoint x: 814, endPoint y: 371, distance: 521.3
click at [700, 371] on li "You can also optionally specify a timeout to only enable cancellation for a per…" at bounding box center [639, 366] width 715 height 27
click at [872, 378] on li "You can also optionally specify a timeout to only enable cancellation for a per…" at bounding box center [639, 366] width 715 height 27
drag, startPoint x: 391, startPoint y: 380, endPoint x: 760, endPoint y: 379, distance: 369.0
click at [754, 379] on li "You can also optionally specify a timeout to only enable cancellation for a per…" at bounding box center [639, 366] width 715 height 27
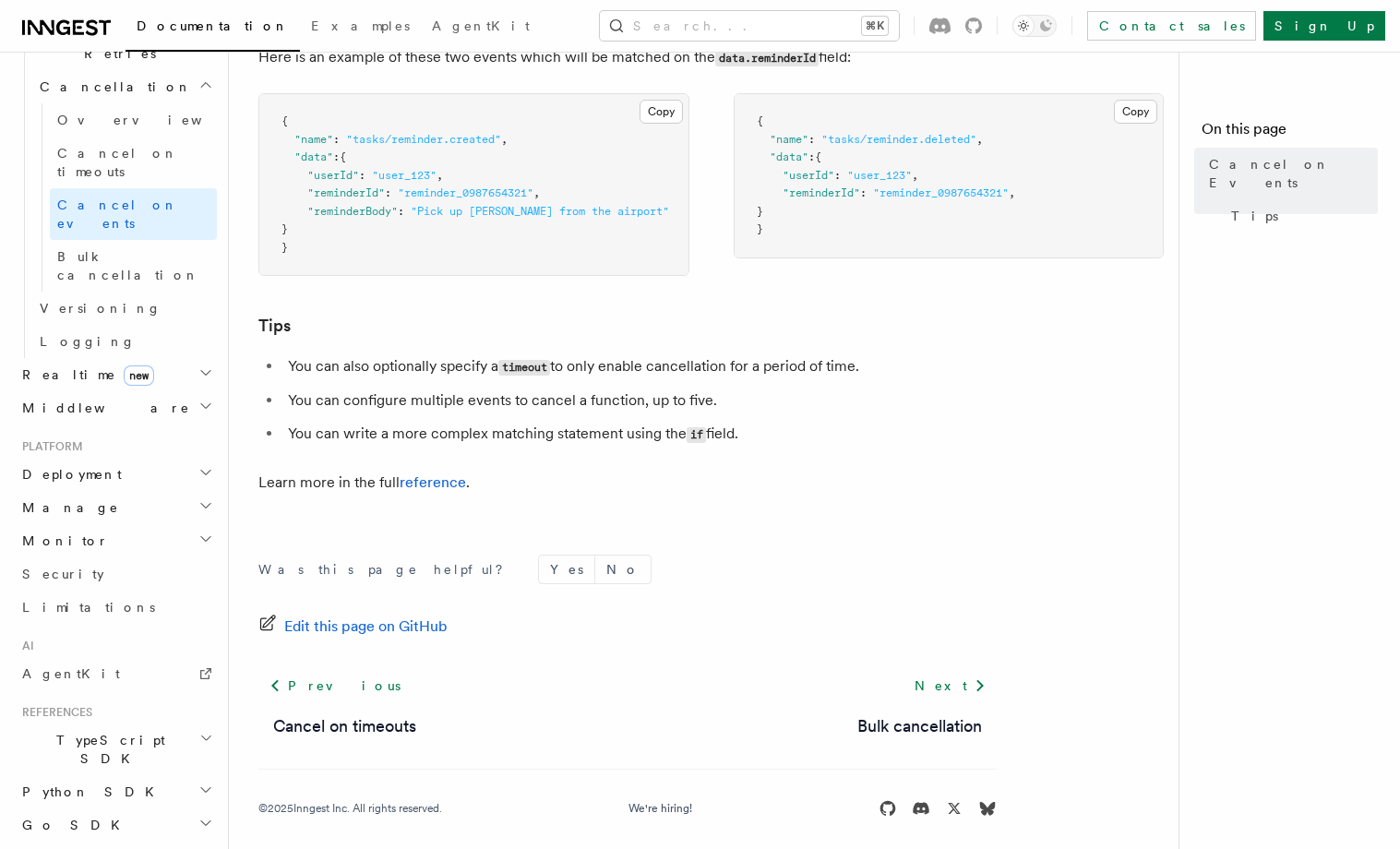
drag, startPoint x: 321, startPoint y: 416, endPoint x: 713, endPoint y: 393, distance: 392.7
click at [710, 392] on ul "You can also optionally specify a timeout to only enable cancellation for a per…" at bounding box center [627, 400] width 738 height 94
click at [885, 411] on li "You can configure multiple events to cancel a function, up to five." at bounding box center [639, 401] width 715 height 26
drag, startPoint x: 420, startPoint y: 415, endPoint x: 632, endPoint y: 417, distance: 212.0
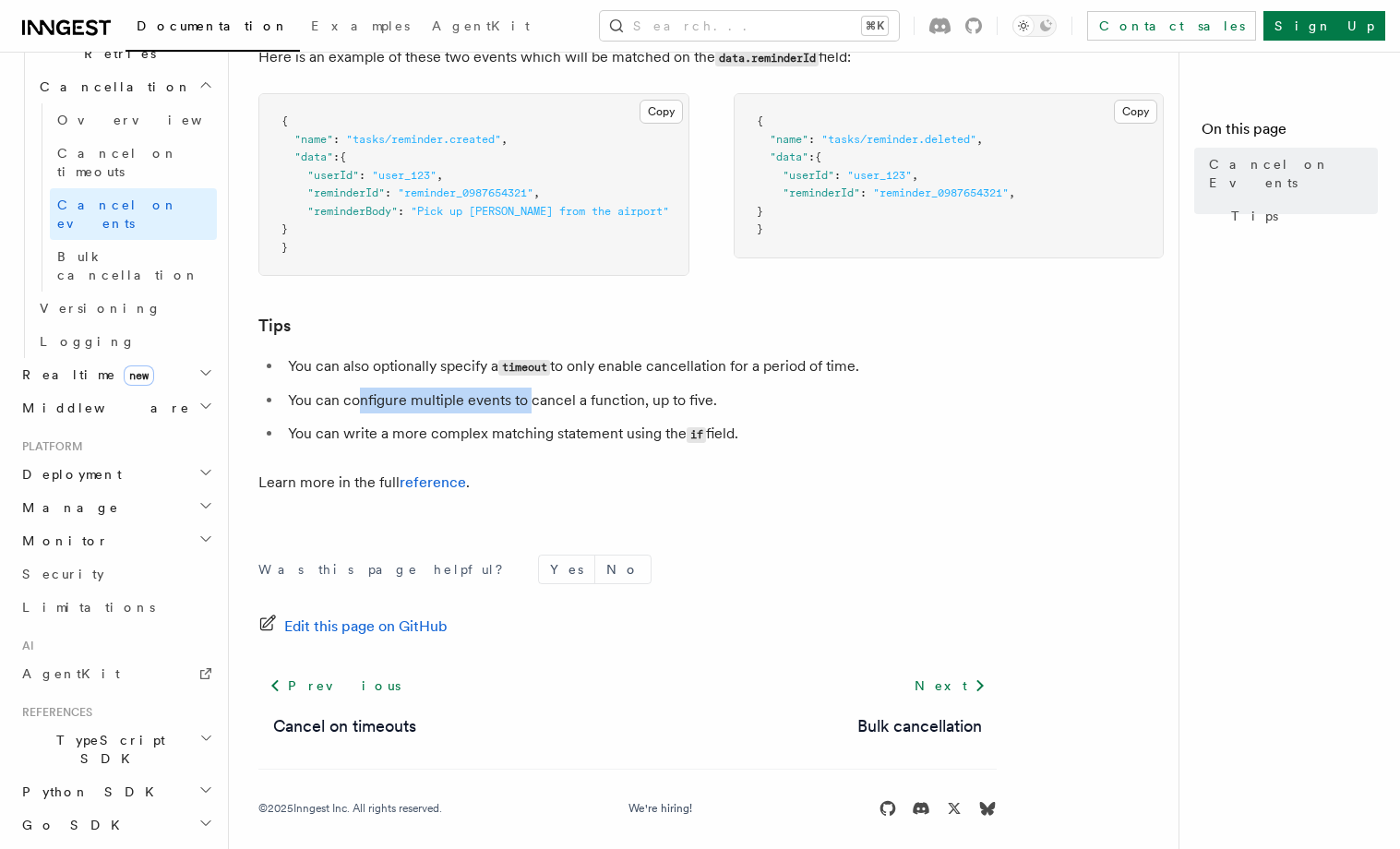
click at [542, 413] on li "You can configure multiple events to cancel a function, up to five." at bounding box center [639, 401] width 715 height 26
click at [867, 413] on li "You can configure multiple events to cancel a function, up to five." at bounding box center [639, 401] width 715 height 26
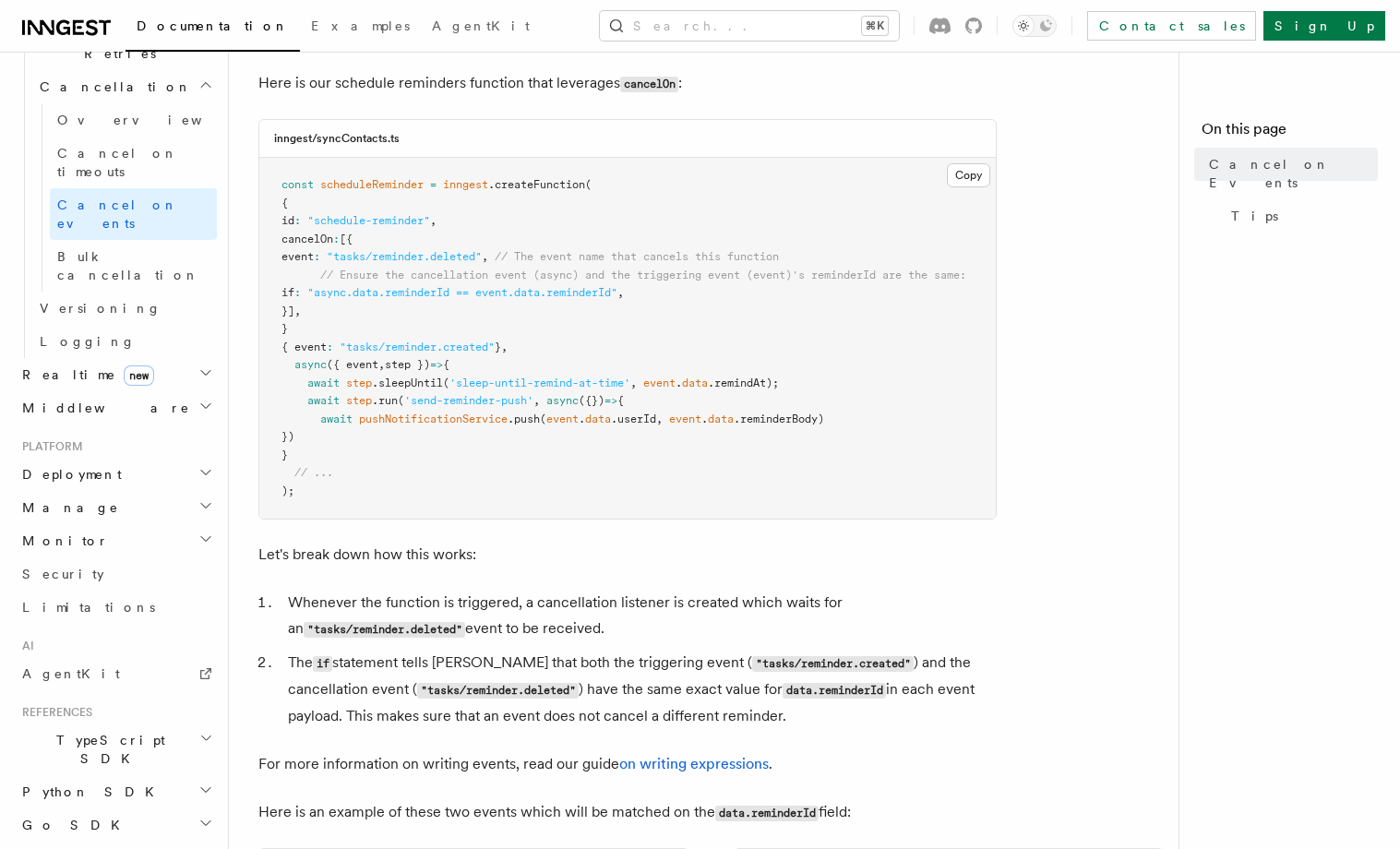
scroll to position [479, 0]
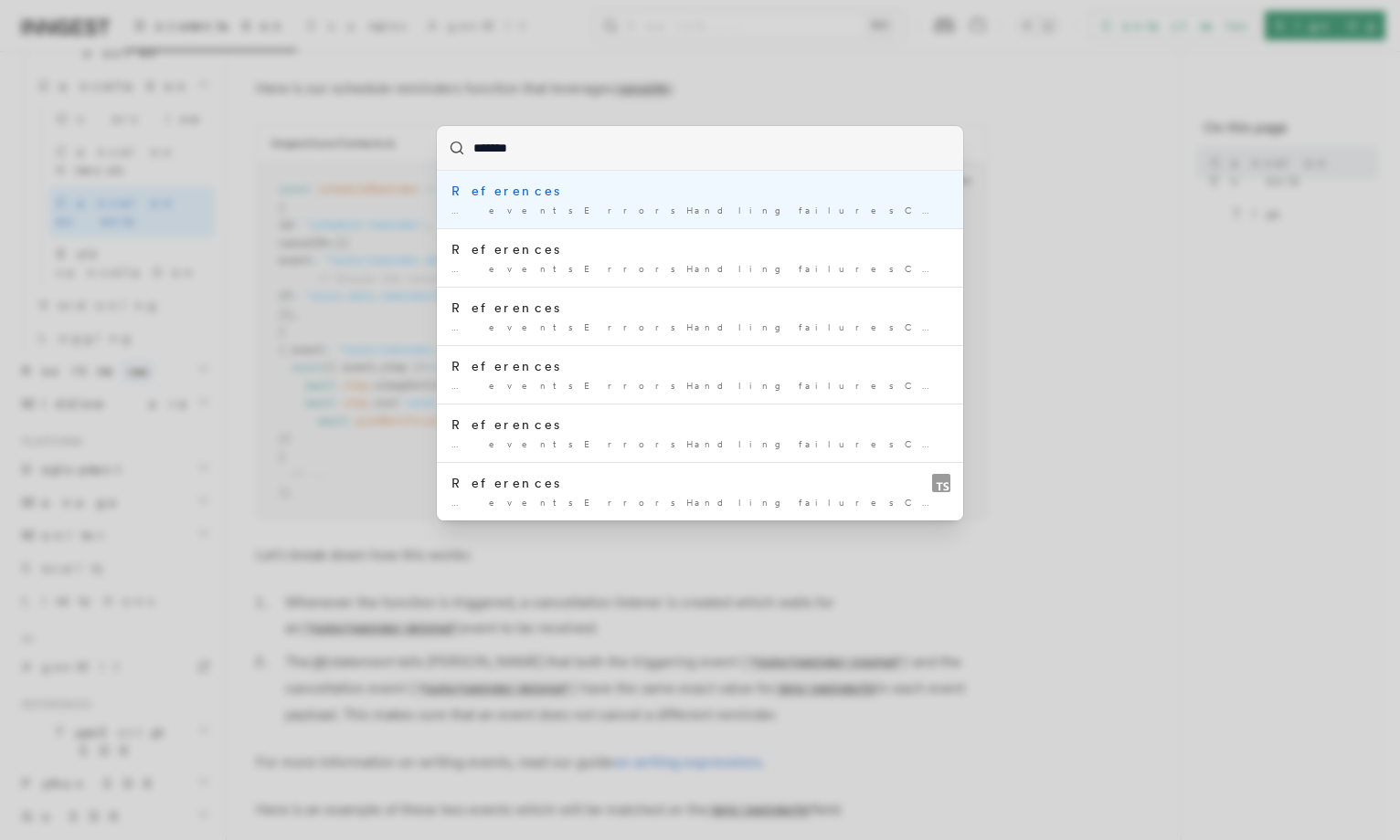
type input "********"
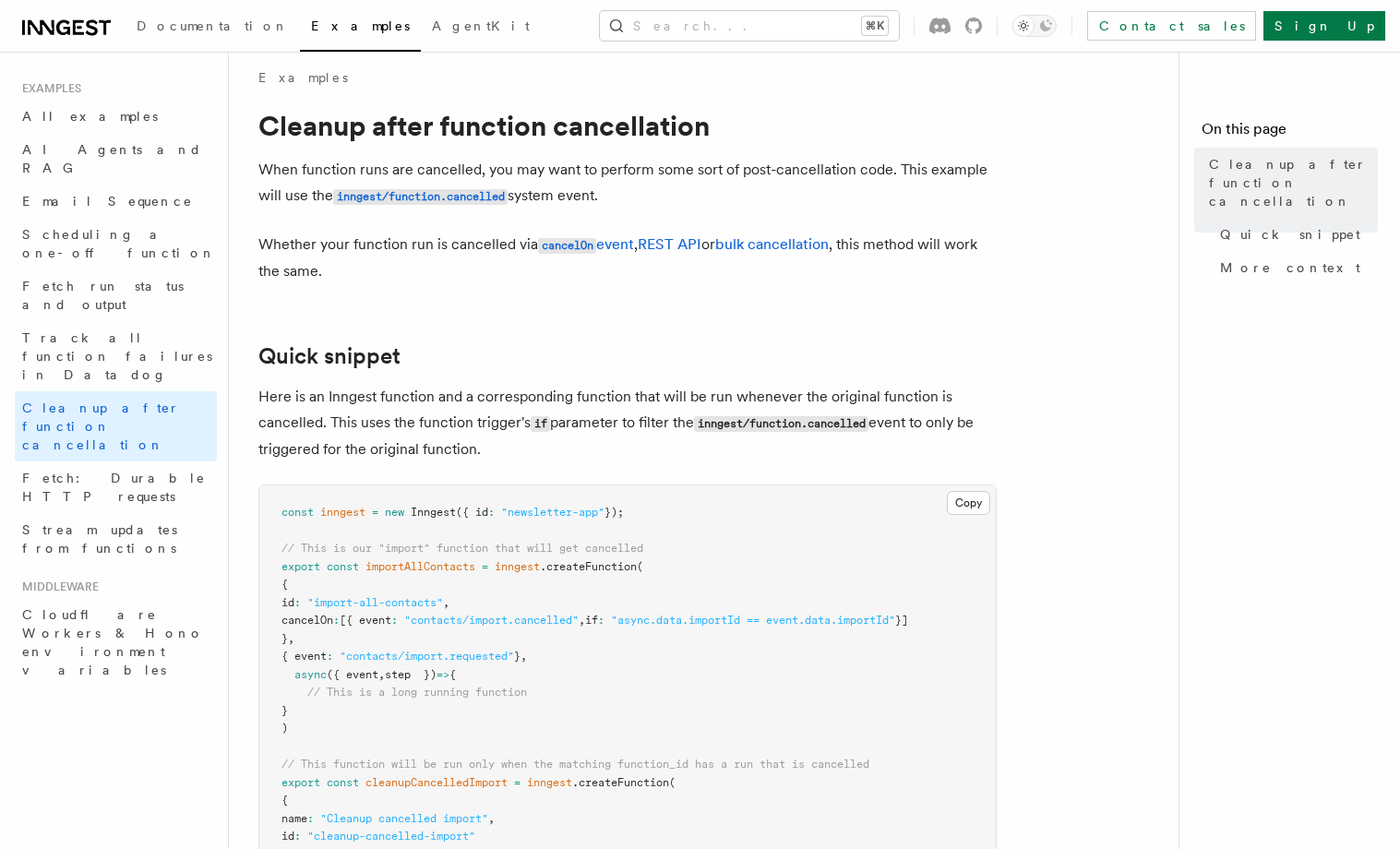
scroll to position [8, 0]
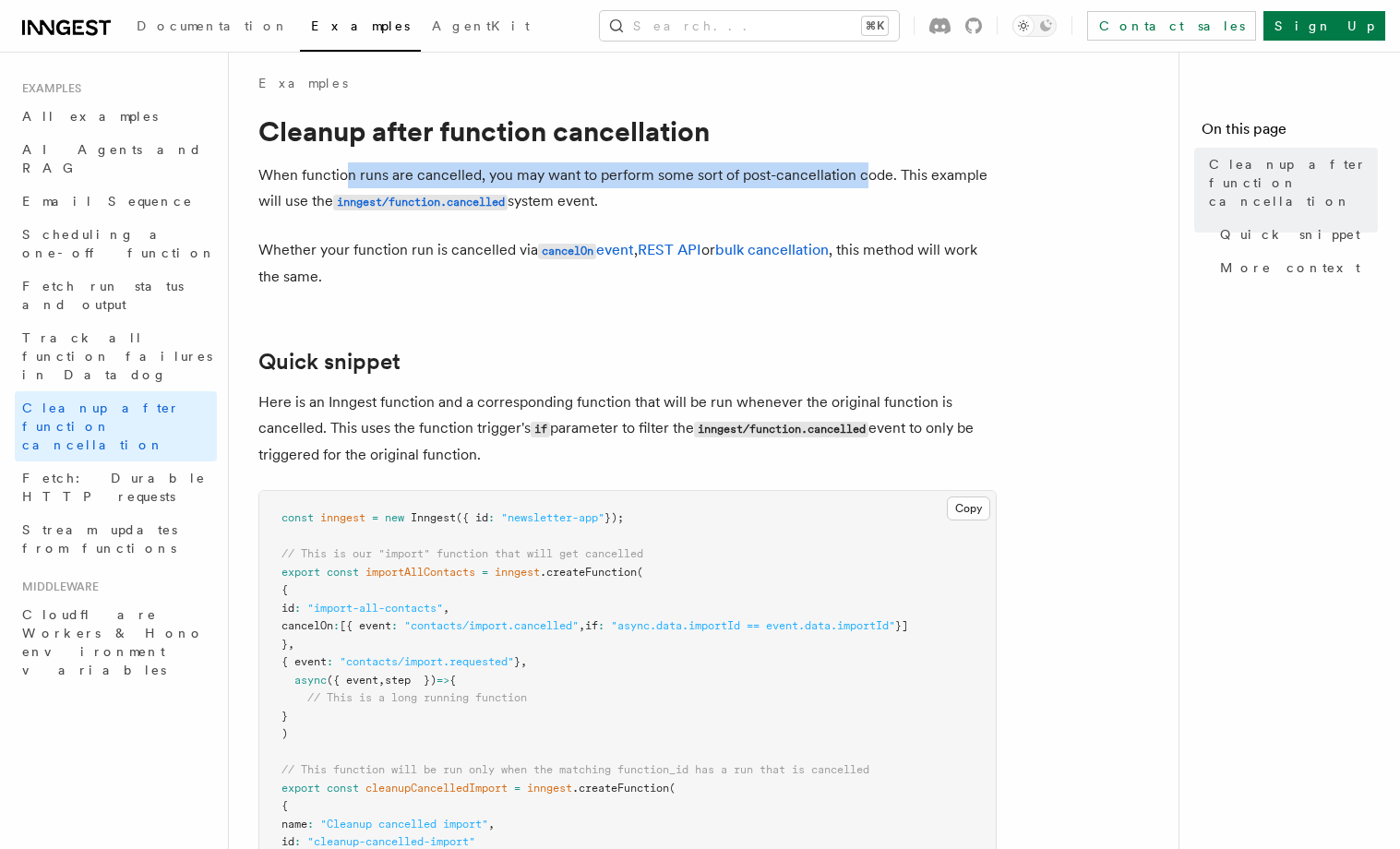
drag, startPoint x: 350, startPoint y: 164, endPoint x: 867, endPoint y: 182, distance: 517.3
click at [863, 182] on p "When function runs are cancelled, you may want to perform some sort of post-can…" at bounding box center [627, 189] width 738 height 53
click at [882, 208] on p "When function runs are cancelled, you may want to perform some sort of post-can…" at bounding box center [627, 189] width 738 height 53
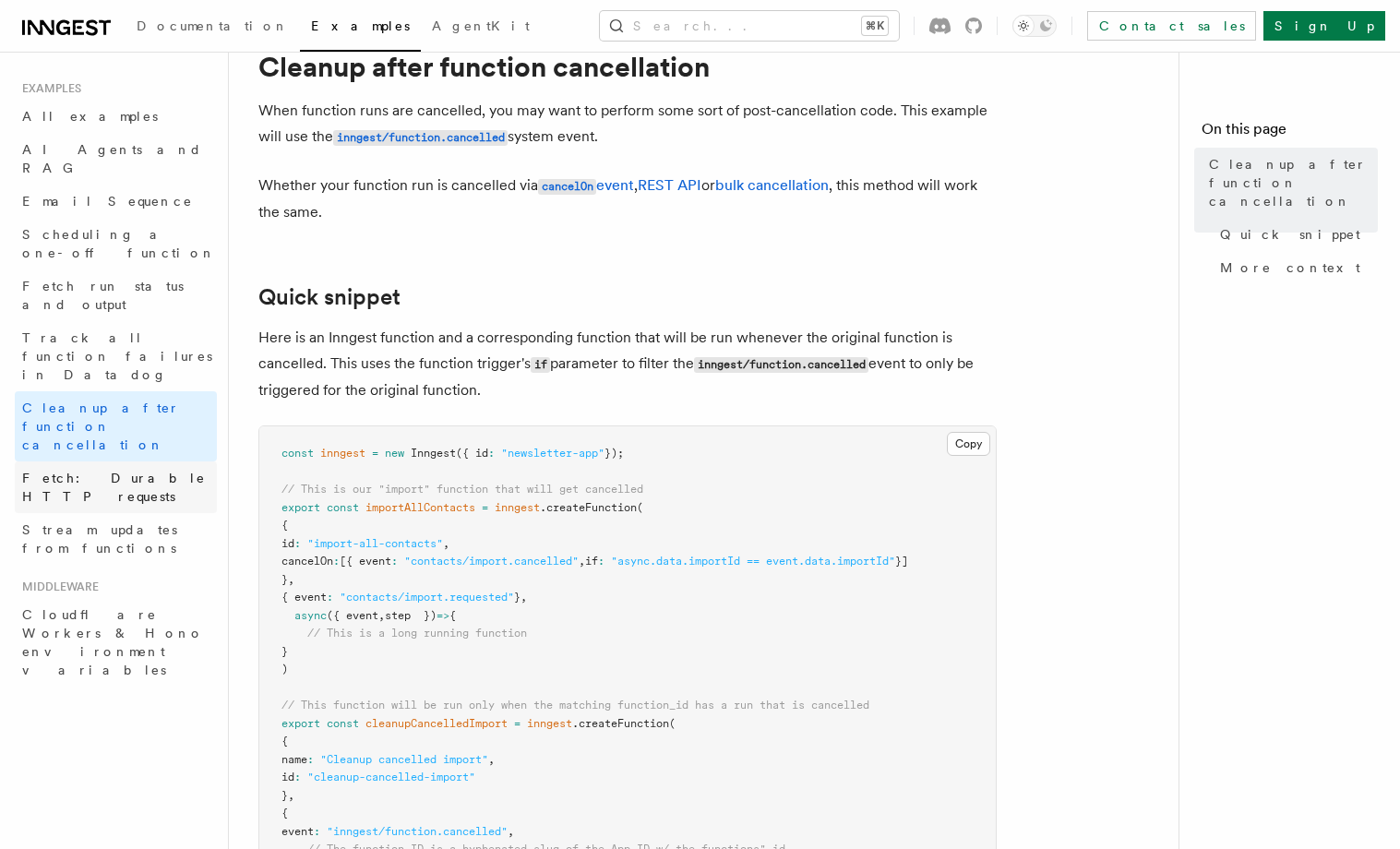
scroll to position [0, 0]
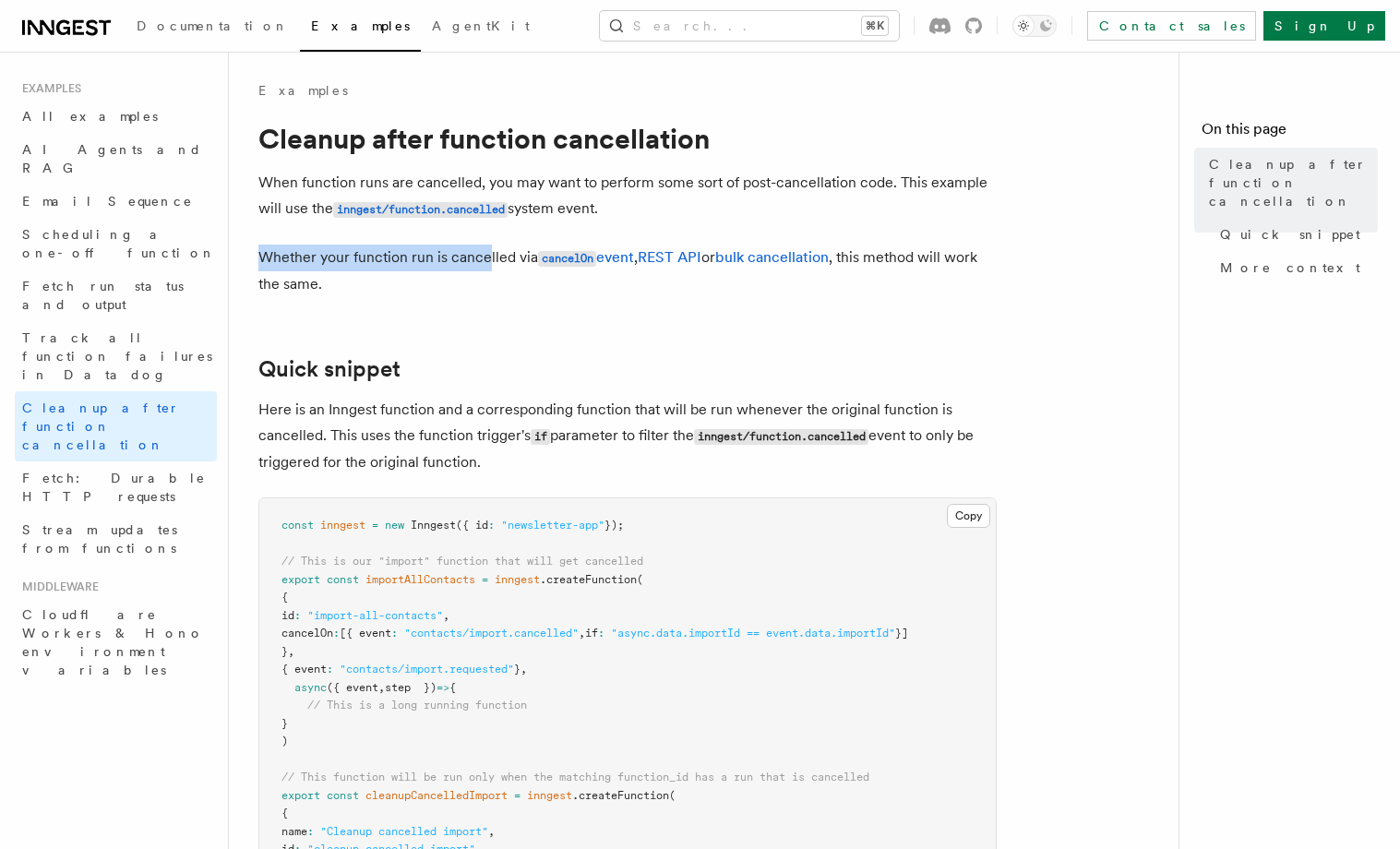
drag, startPoint x: 255, startPoint y: 254, endPoint x: 484, endPoint y: 254, distance: 229.0
click at [503, 297] on p "Whether your function run is cancelled via cancelOn event , REST API or bulk ca…" at bounding box center [627, 270] width 738 height 53
click at [583, 364] on h2 "Quick snippet" at bounding box center [627, 369] width 738 height 26
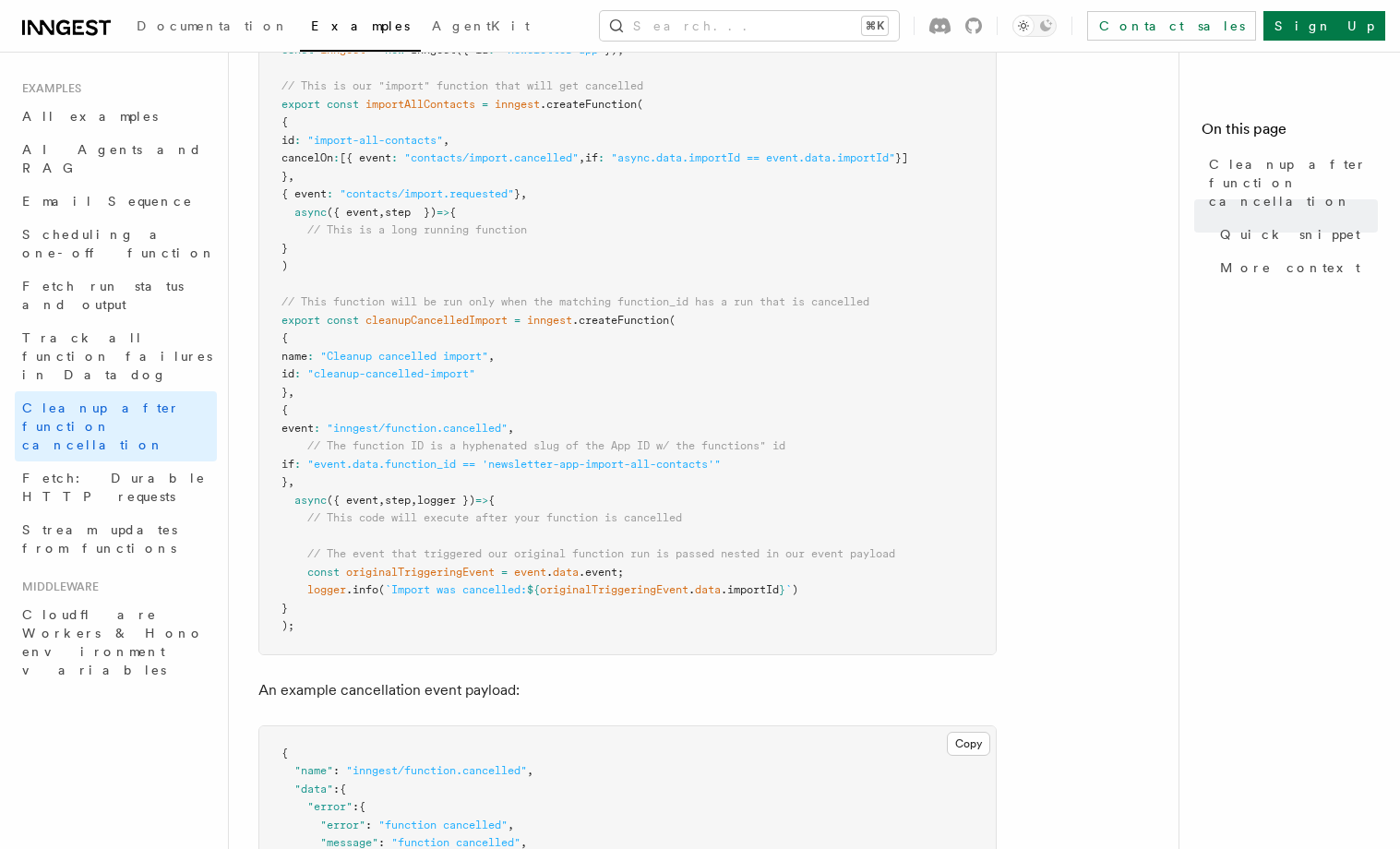
scroll to position [473, 0]
drag, startPoint x: 314, startPoint y: 557, endPoint x: 635, endPoint y: 560, distance: 321.0
click at [627, 560] on span "// The event that triggered our original function run is passed nested in our e…" at bounding box center [601, 556] width 588 height 13
click at [699, 555] on span "// The event that triggered our original function run is passed nested in our e…" at bounding box center [601, 556] width 588 height 13
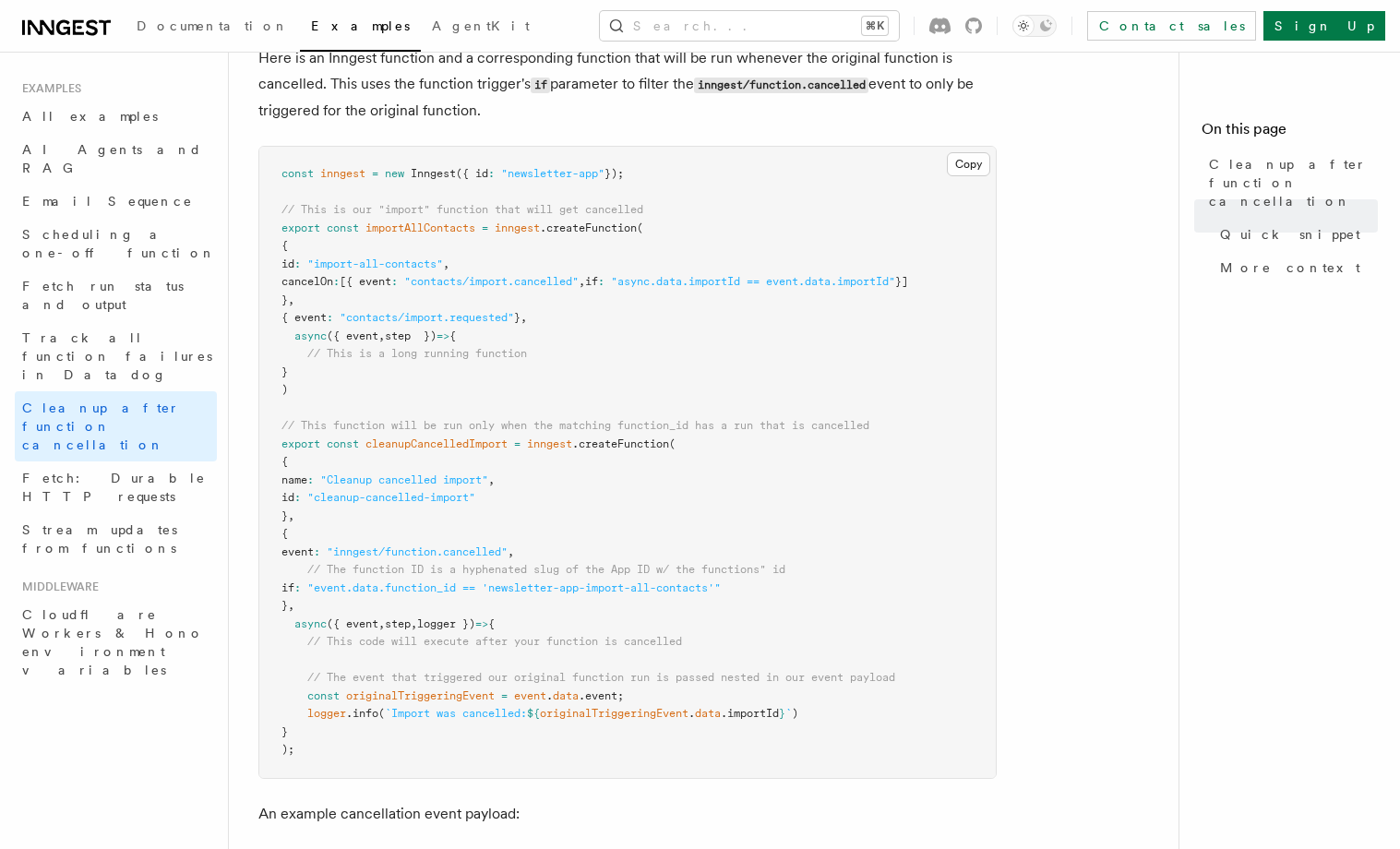
scroll to position [336, 0]
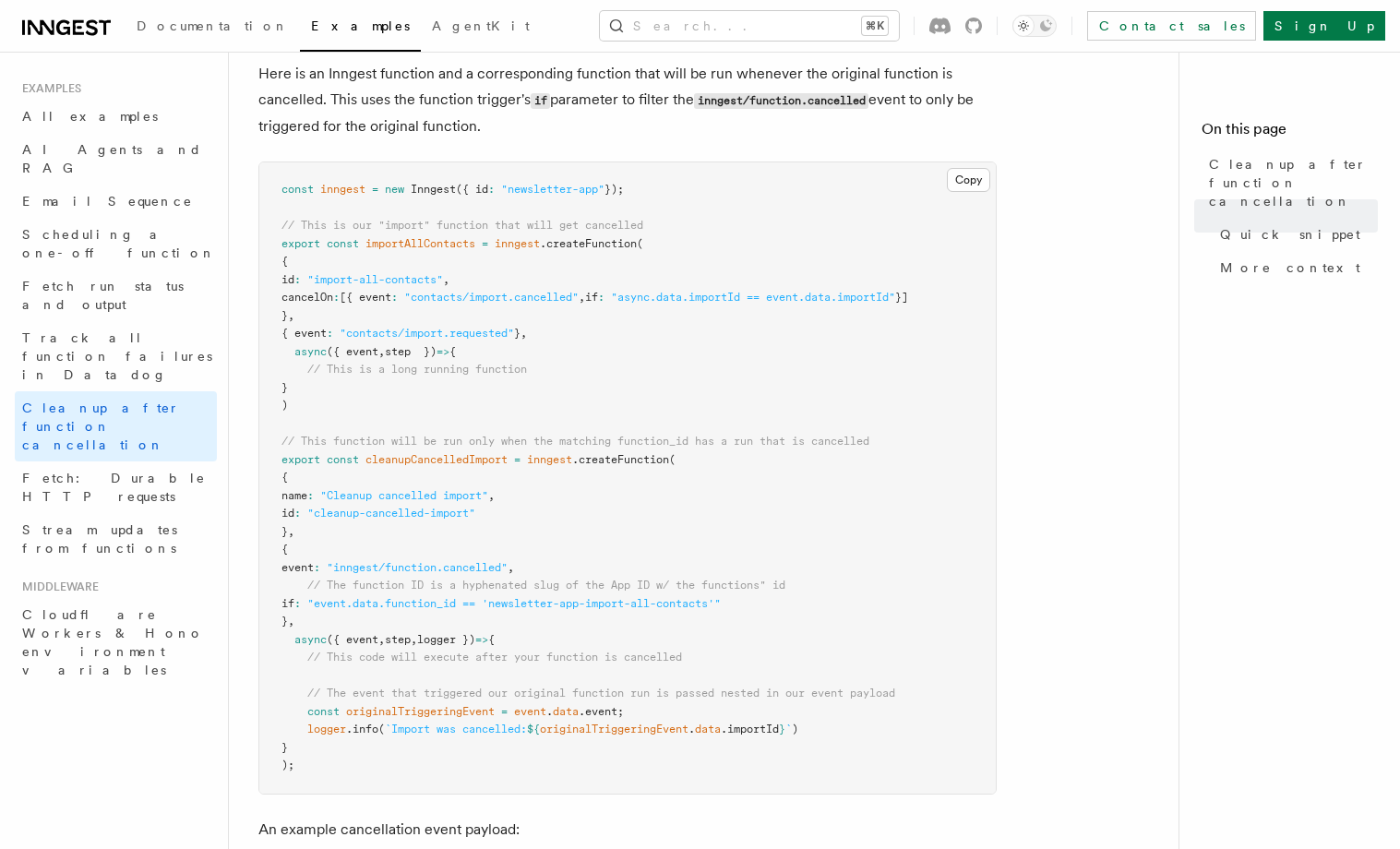
click at [584, 526] on pre "const inngest = new Inngest ({ id : "newsletter-app" }); // This is our "import…" at bounding box center [627, 478] width 736 height 631
drag, startPoint x: 353, startPoint y: 572, endPoint x: 515, endPoint y: 571, distance: 162.0
click at [508, 571] on span ""inngest/function.cancelled"" at bounding box center [417, 568] width 181 height 13
click at [706, 563] on pre "const inngest = new Inngest ({ id : "newsletter-app" }); // This is our "import…" at bounding box center [627, 478] width 736 height 631
drag, startPoint x: 381, startPoint y: 594, endPoint x: 659, endPoint y: 575, distance: 278.6
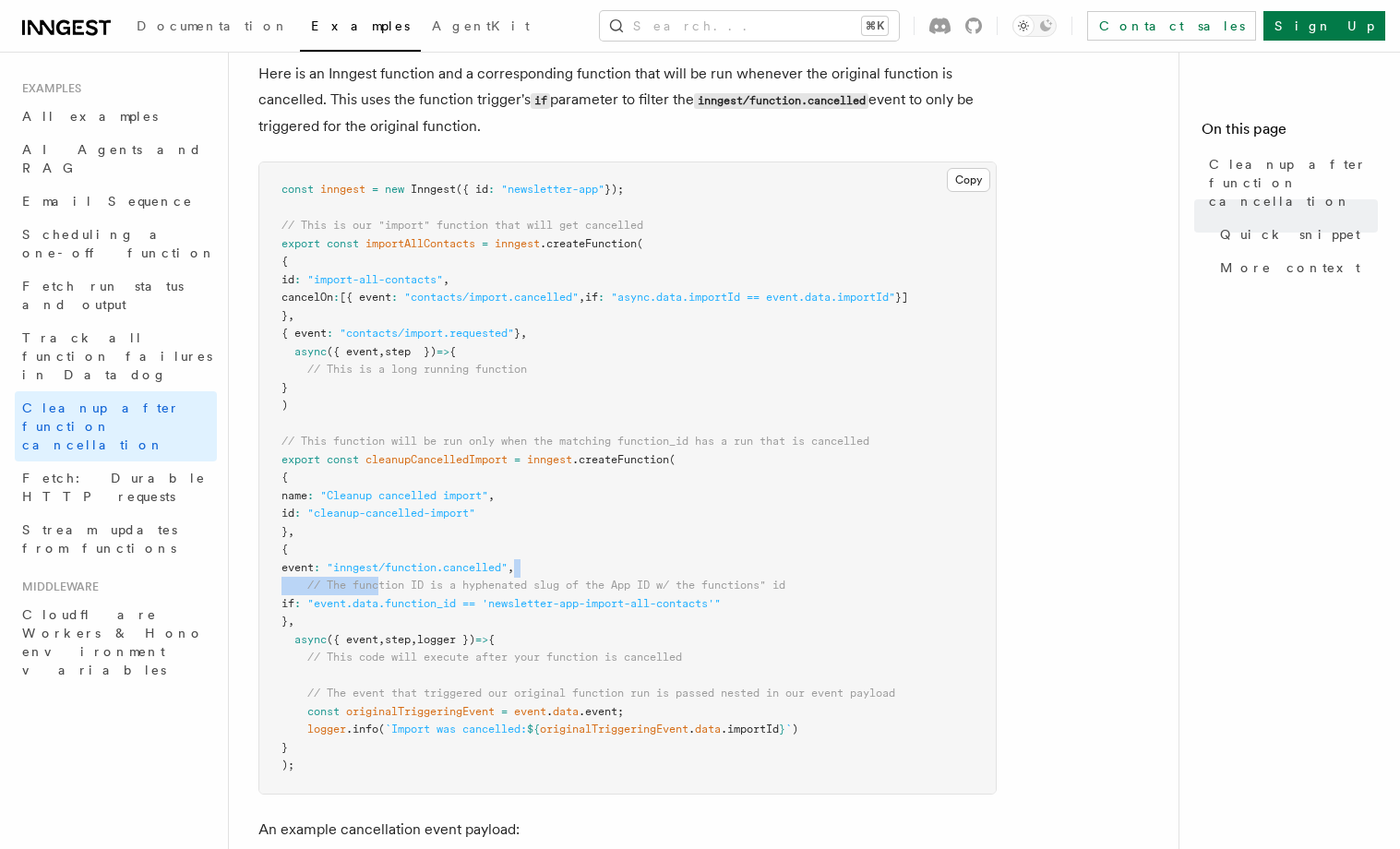
click at [631, 577] on pre "const inngest = new Inngest ({ id : "newsletter-app" }); // This is our "import…" at bounding box center [627, 478] width 736 height 631
click at [680, 572] on pre "const inngest = new Inngest ({ id : "newsletter-app" }); // This is our "import…" at bounding box center [627, 478] width 736 height 631
drag, startPoint x: 347, startPoint y: 604, endPoint x: 561, endPoint y: 602, distance: 214.0
click at [535, 602] on span ""event.data.function_id == 'newsletter-app-import-all-contacts'"" at bounding box center [514, 604] width 413 height 13
click at [574, 601] on span ""event.data.function_id == 'newsletter-app-import-all-contacts'"" at bounding box center [514, 604] width 413 height 13
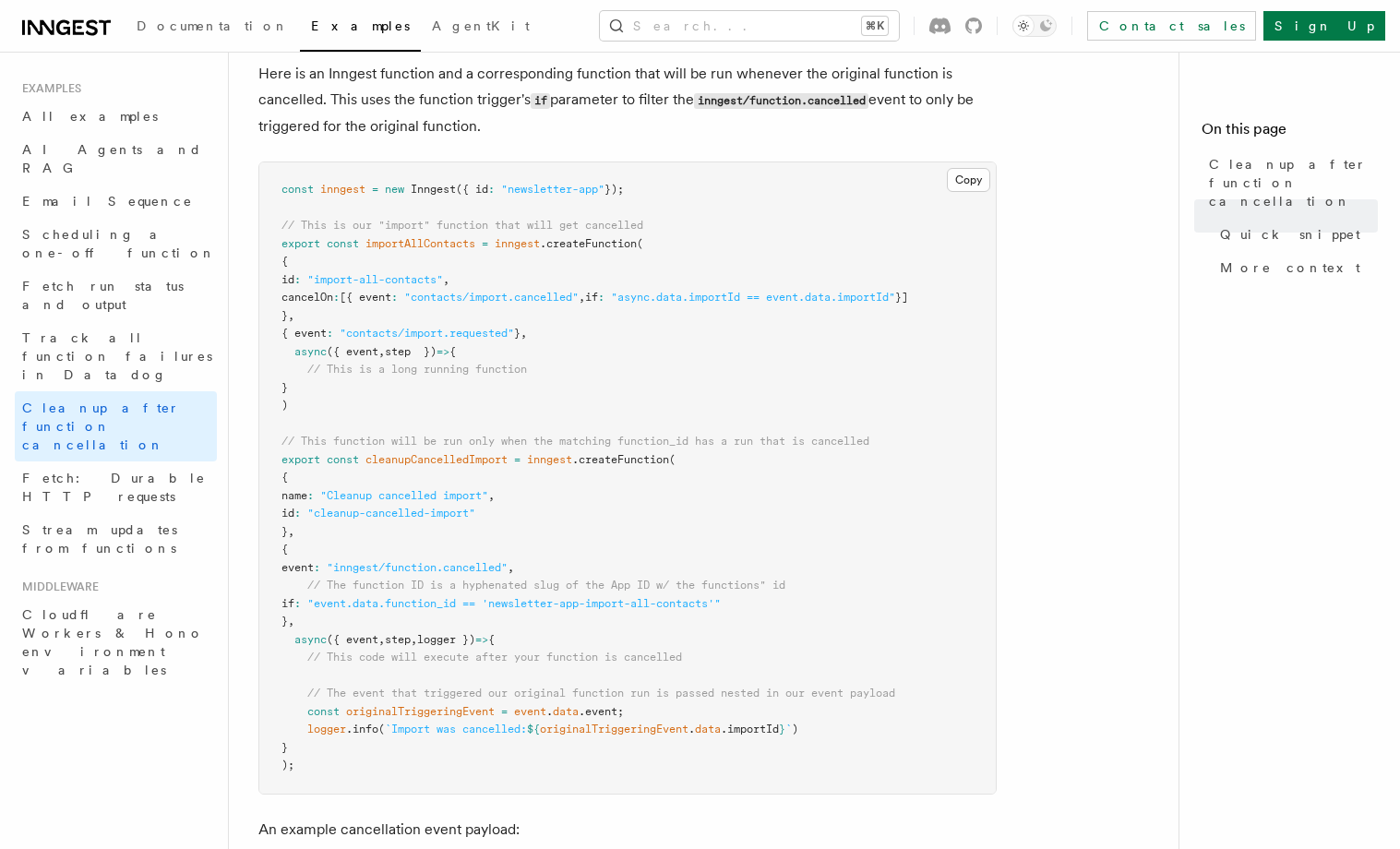
click at [552, 609] on span ""event.data.function_id == 'newsletter-app-import-all-contacts'"" at bounding box center [514, 604] width 413 height 13
click at [573, 644] on pre "const inngest = new Inngest ({ id : "newsletter-app" }); // This is our "import…" at bounding box center [627, 478] width 736 height 631
drag, startPoint x: 612, startPoint y: 607, endPoint x: 772, endPoint y: 605, distance: 160.0
click at [771, 605] on pre "const inngest = new Inngest ({ id : "newsletter-app" }); // This is our "import…" at bounding box center [627, 478] width 736 height 631
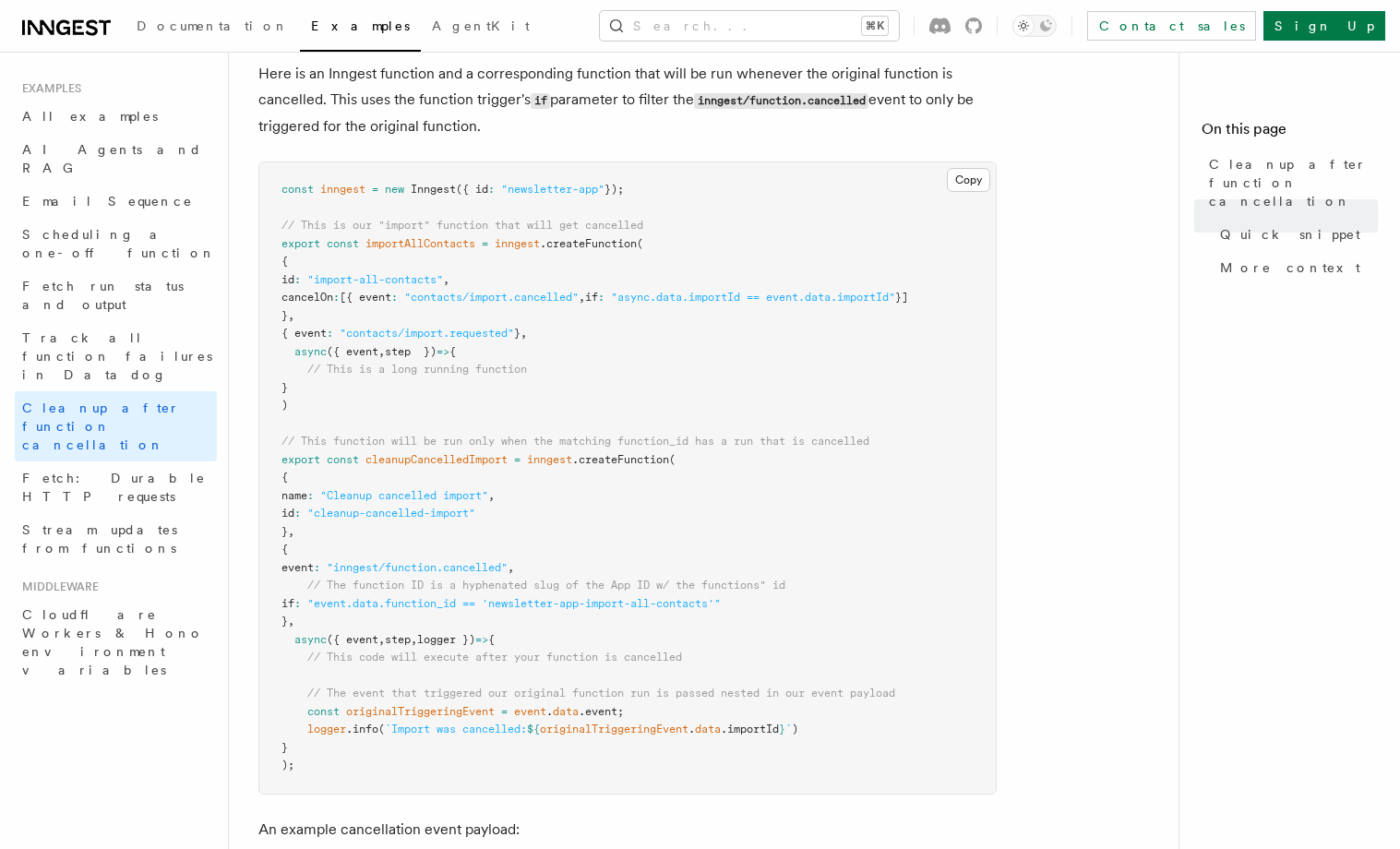
click at [691, 614] on pre "const inngest = new Inngest ({ id : "newsletter-app" }); // This is our "import…" at bounding box center [627, 478] width 736 height 631
drag, startPoint x: 652, startPoint y: 586, endPoint x: 851, endPoint y: 584, distance: 199.0
click at [835, 584] on pre "const inngest = new Inngest ({ id : "newsletter-app" }); // This is our "import…" at bounding box center [627, 478] width 736 height 631
click at [959, 587] on pre "const inngest = new Inngest ({ id : "newsletter-app" }); // This is our "import…" at bounding box center [627, 478] width 736 height 631
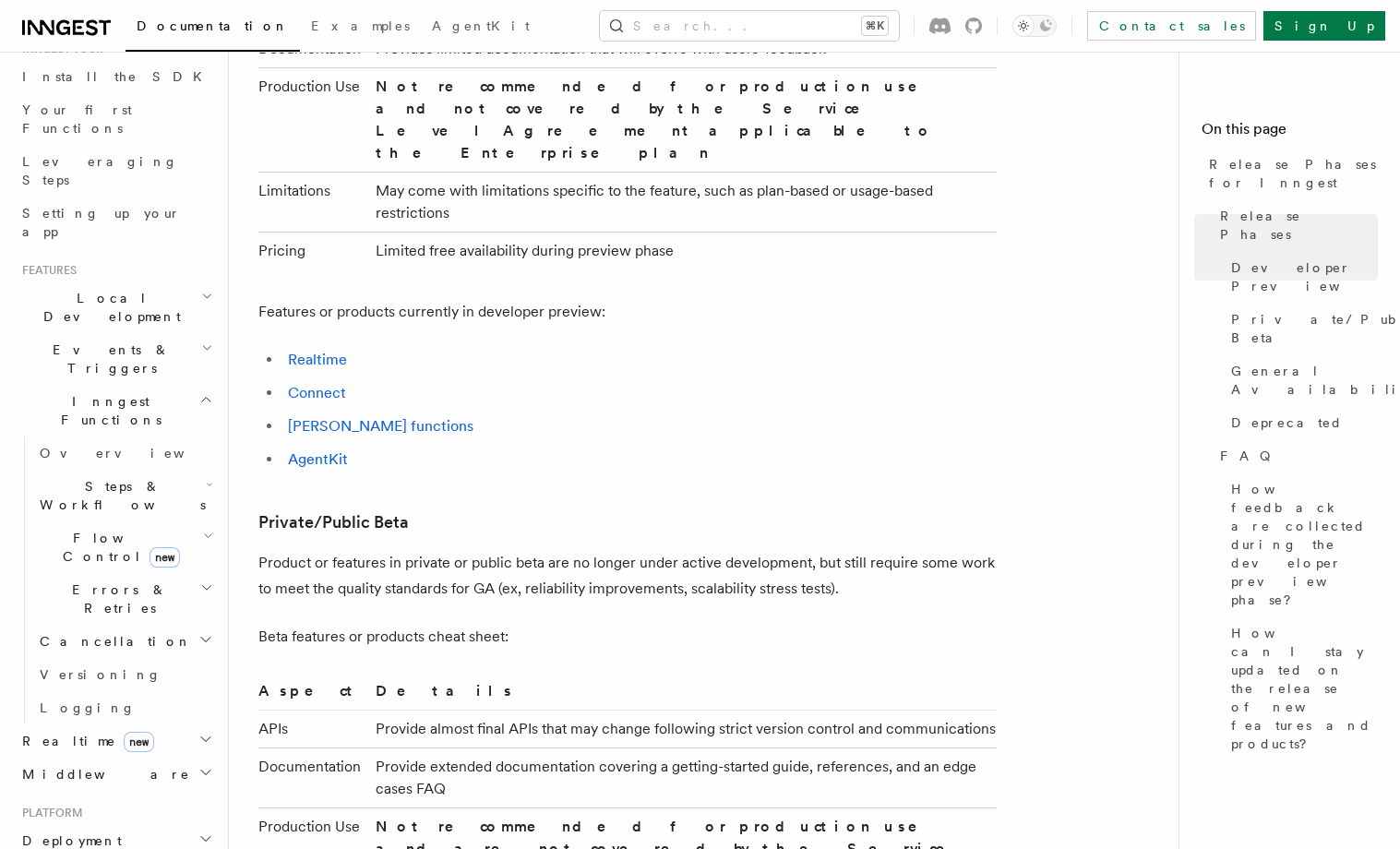
scroll to position [152, 0]
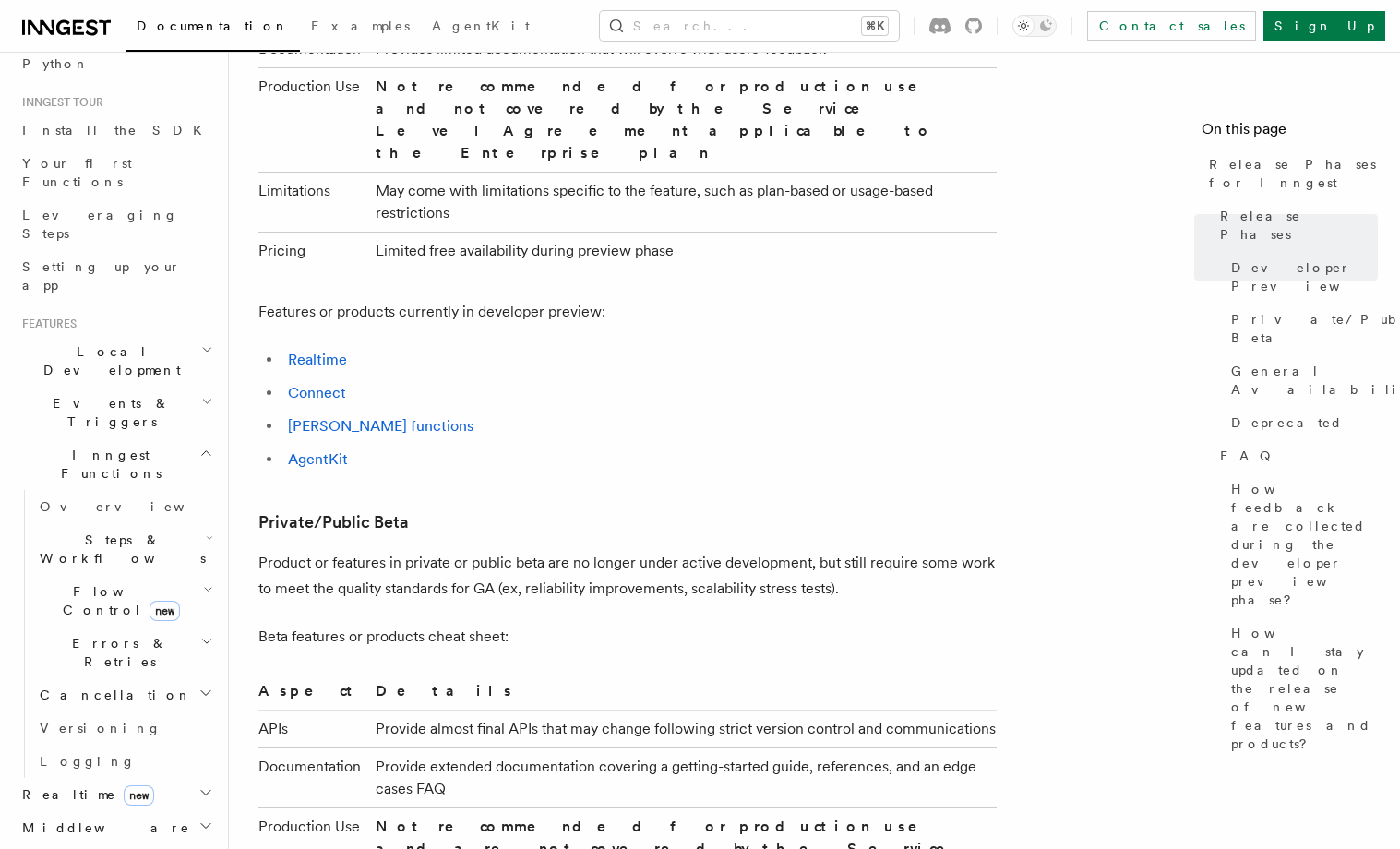
click at [206, 531] on icon "button" at bounding box center [209, 538] width 8 height 15
click at [349, 550] on p "Product or features in private or public beta are no longer under active develo…" at bounding box center [627, 576] width 738 height 52
click at [526, 550] on p "Product or features in private or public beta are no longer under active develo…" at bounding box center [627, 576] width 738 height 52
drag, startPoint x: 512, startPoint y: 548, endPoint x: 316, endPoint y: 553, distance: 196.1
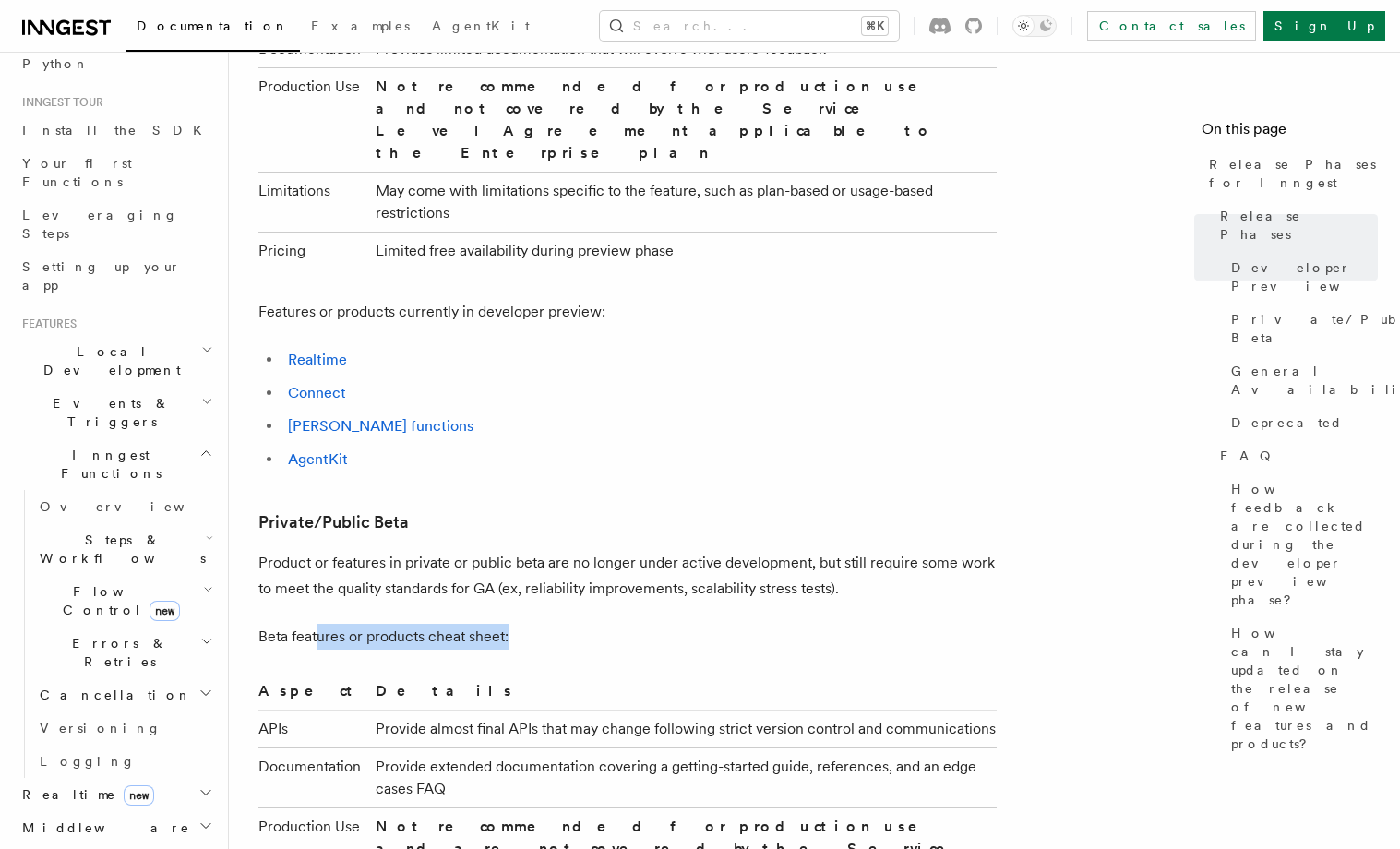
click at [316, 624] on p "Beta features or products cheat sheet:" at bounding box center [627, 637] width 738 height 26
click at [438, 624] on p "Beta features or products cheat sheet:" at bounding box center [627, 637] width 738 height 26
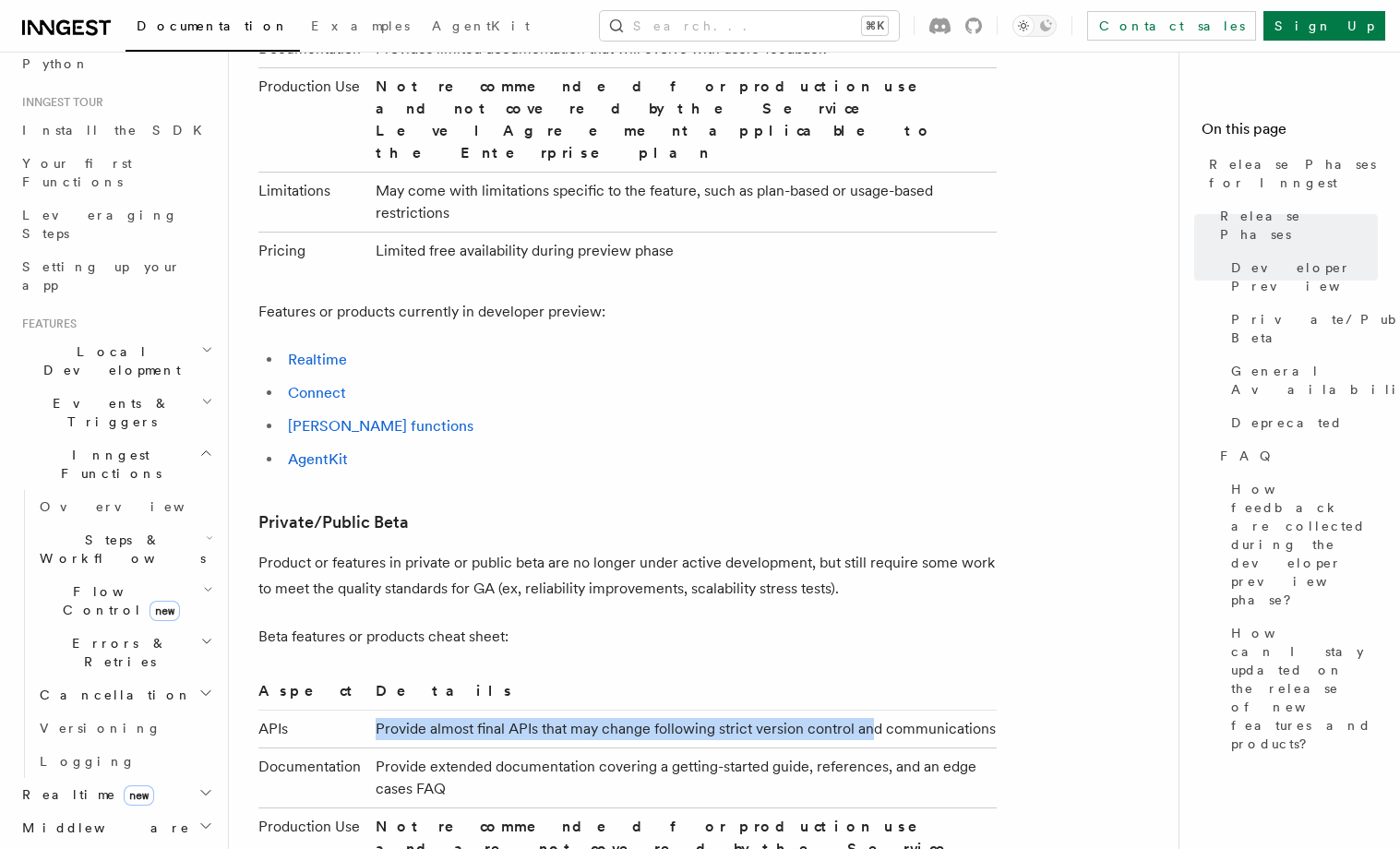
drag, startPoint x: 377, startPoint y: 642, endPoint x: 920, endPoint y: 654, distance: 543.1
click at [897, 710] on td "Provide almost final APIs that may change following strict version control and …" at bounding box center [682, 729] width 628 height 38
click at [922, 710] on td "Provide almost final APIs that may change following strict version control and …" at bounding box center [682, 729] width 628 height 38
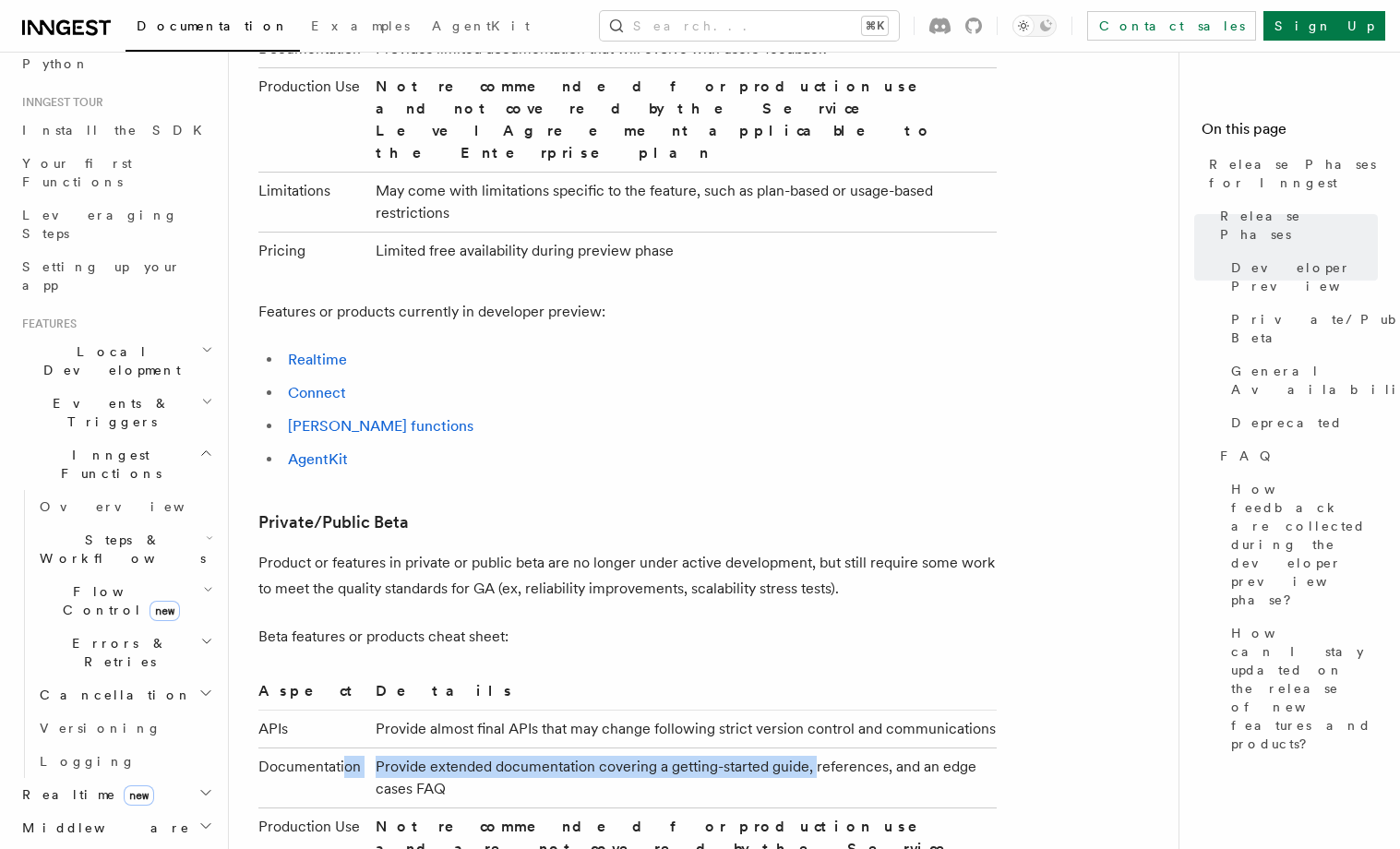
drag, startPoint x: 346, startPoint y: 682, endPoint x: 816, endPoint y: 675, distance: 470.1
click at [815, 748] on tr "Documentation Provide extended documentation covering a getting-started guide, …" at bounding box center [627, 778] width 738 height 60
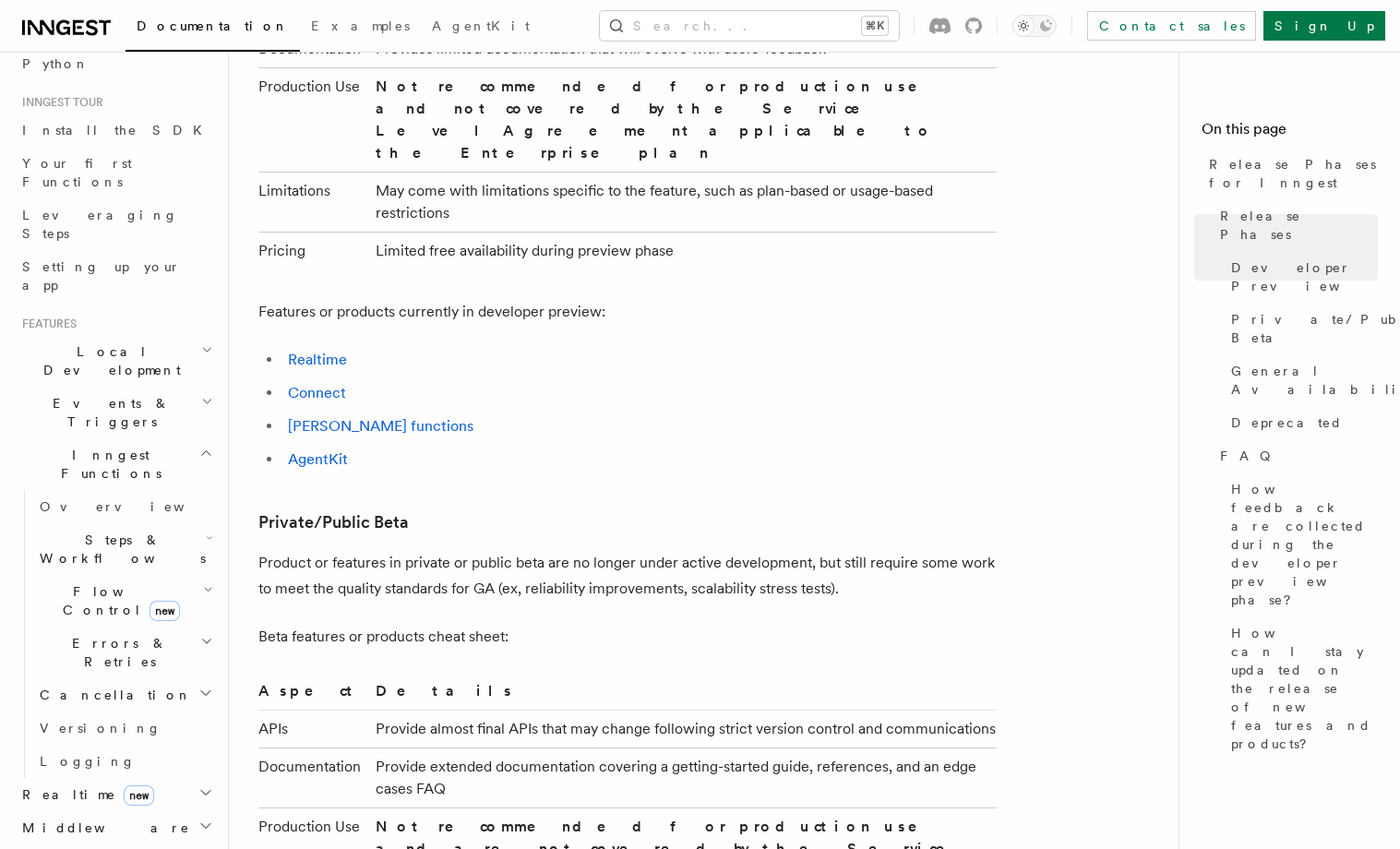
click at [816, 748] on td "Provide extended documentation covering a getting-started guide, references, an…" at bounding box center [682, 778] width 628 height 60
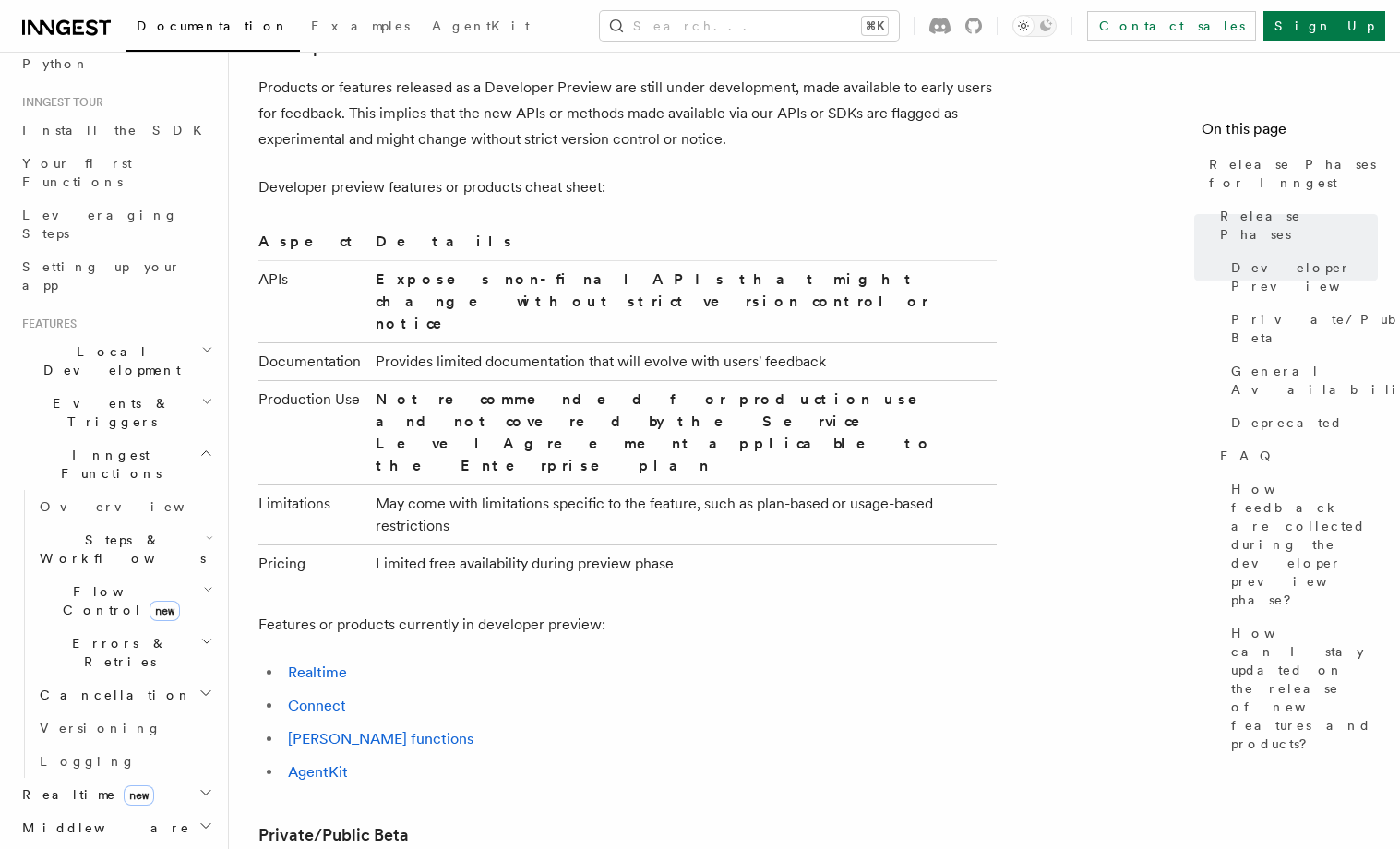
scroll to position [0, 0]
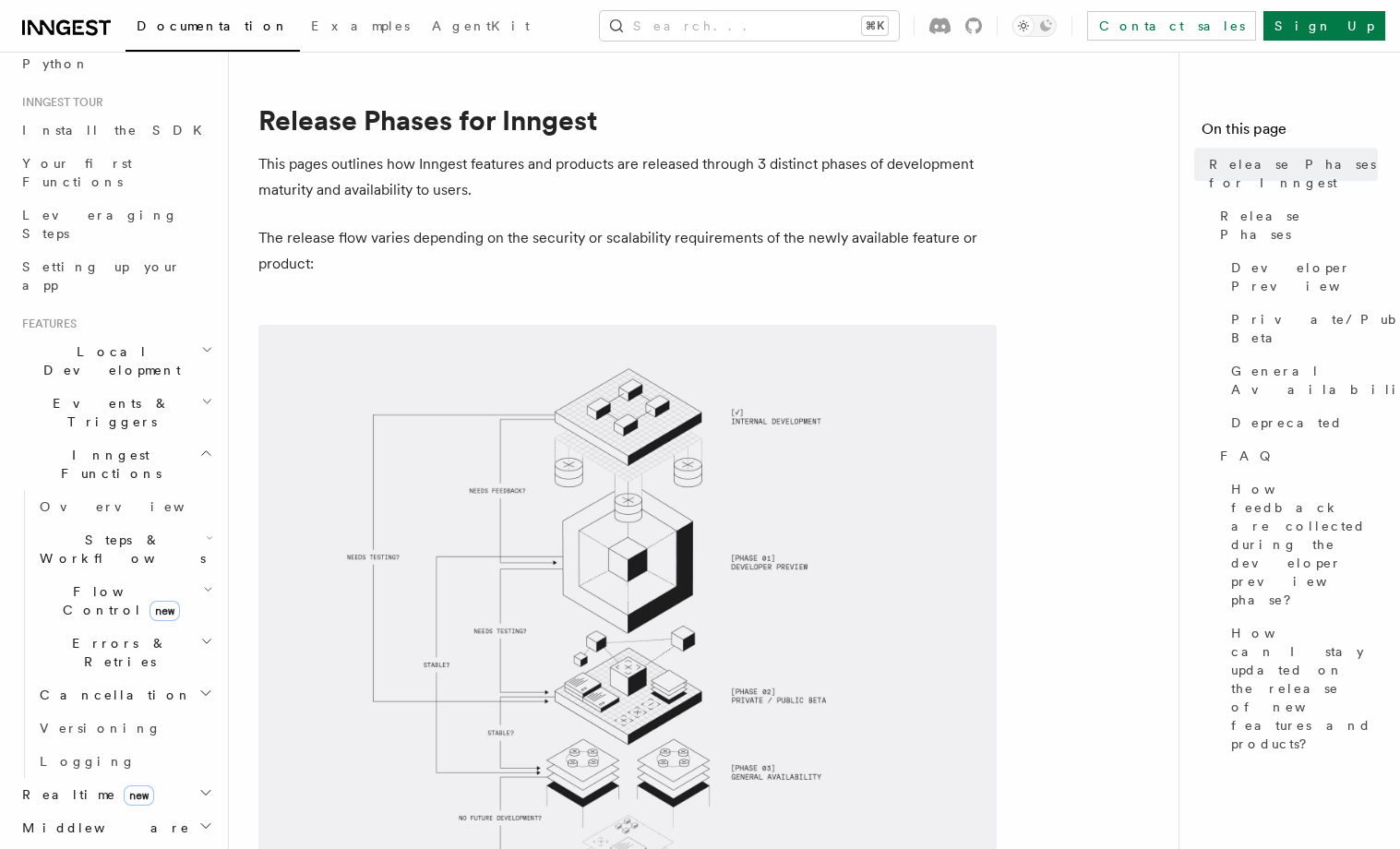
click at [744, 270] on p "The release flow varies depending on the security or scalability requirements o…" at bounding box center [627, 251] width 738 height 52
